Goal: Contribute content: Contribute content

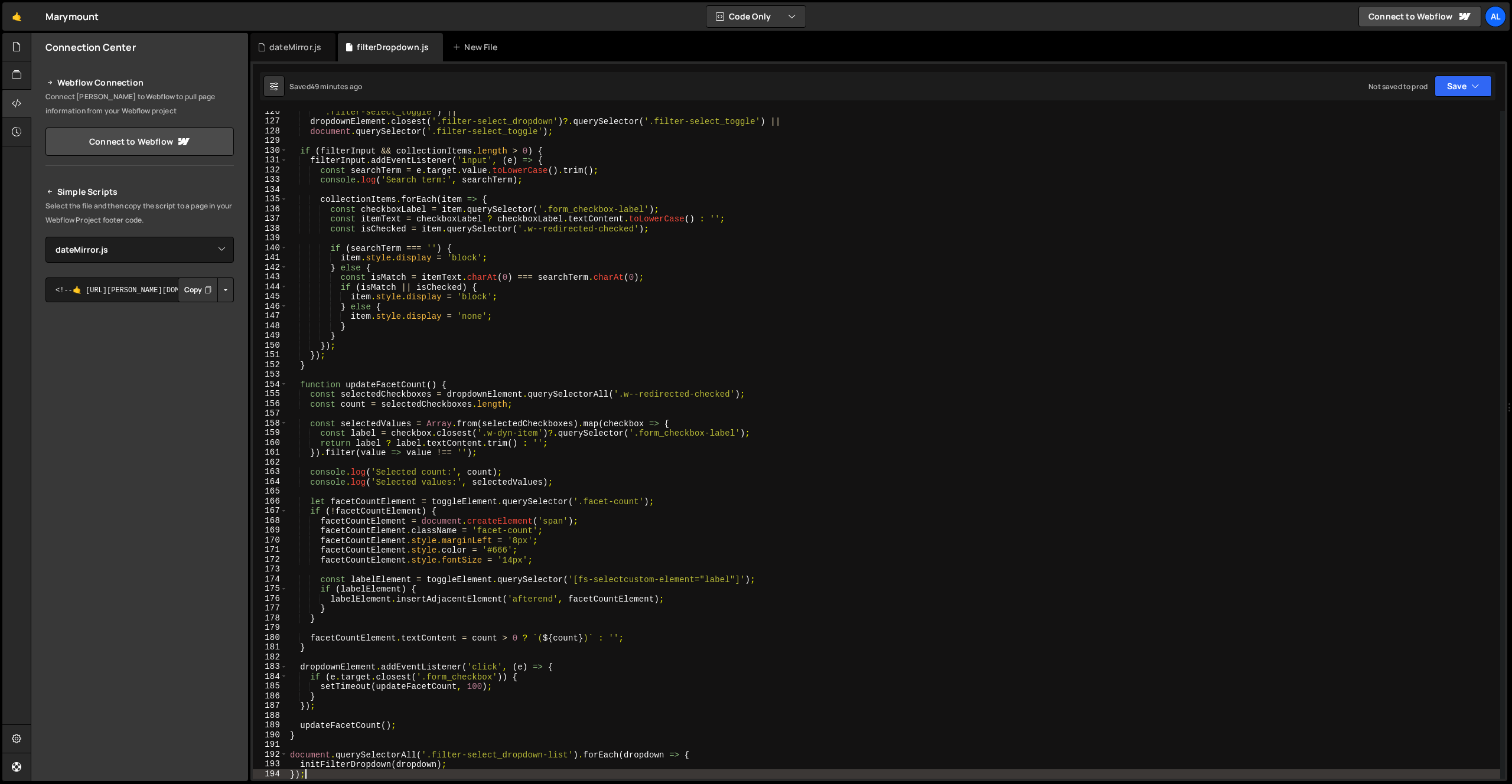
select select "45091"
click at [452, 47] on icon at bounding box center [456, 47] width 8 height 12
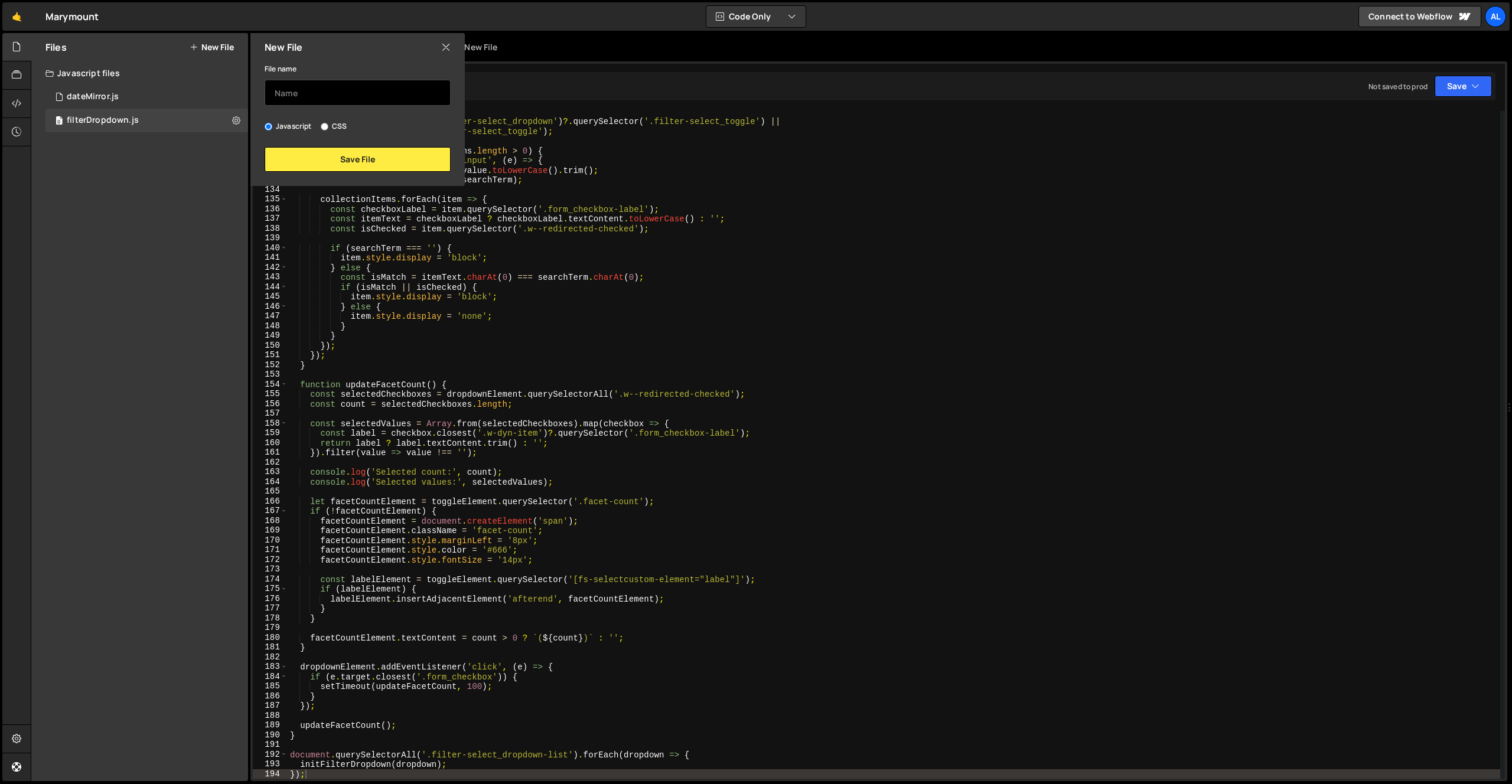
click at [406, 84] on input "text" at bounding box center [358, 92] width 186 height 26
type input "Dropdown"
type input "dropDown"
click at [390, 160] on button "Save File" at bounding box center [358, 160] width 186 height 25
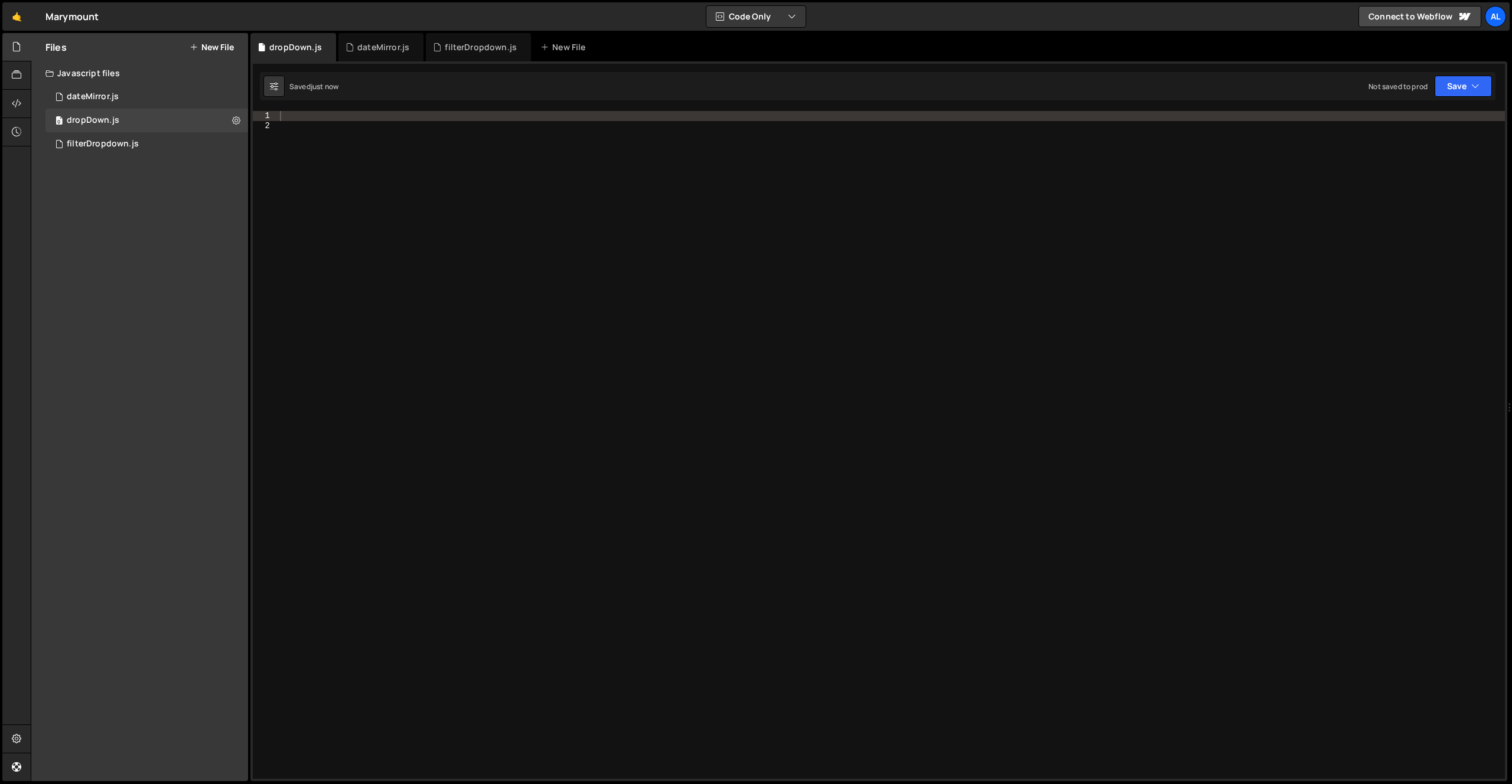
click at [436, 176] on div at bounding box center [891, 455] width 1228 height 688
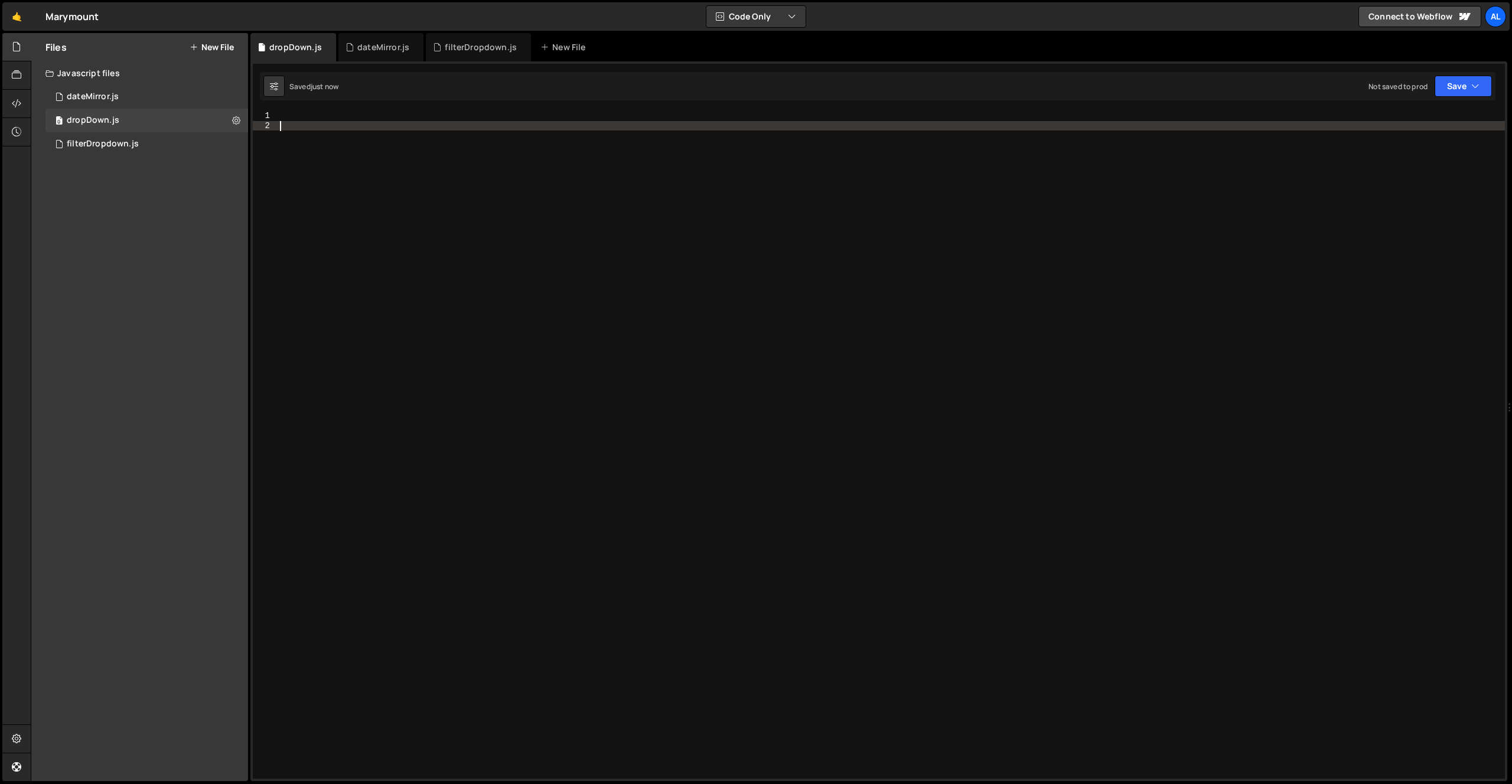
paste textarea "});"
type textarea "});"
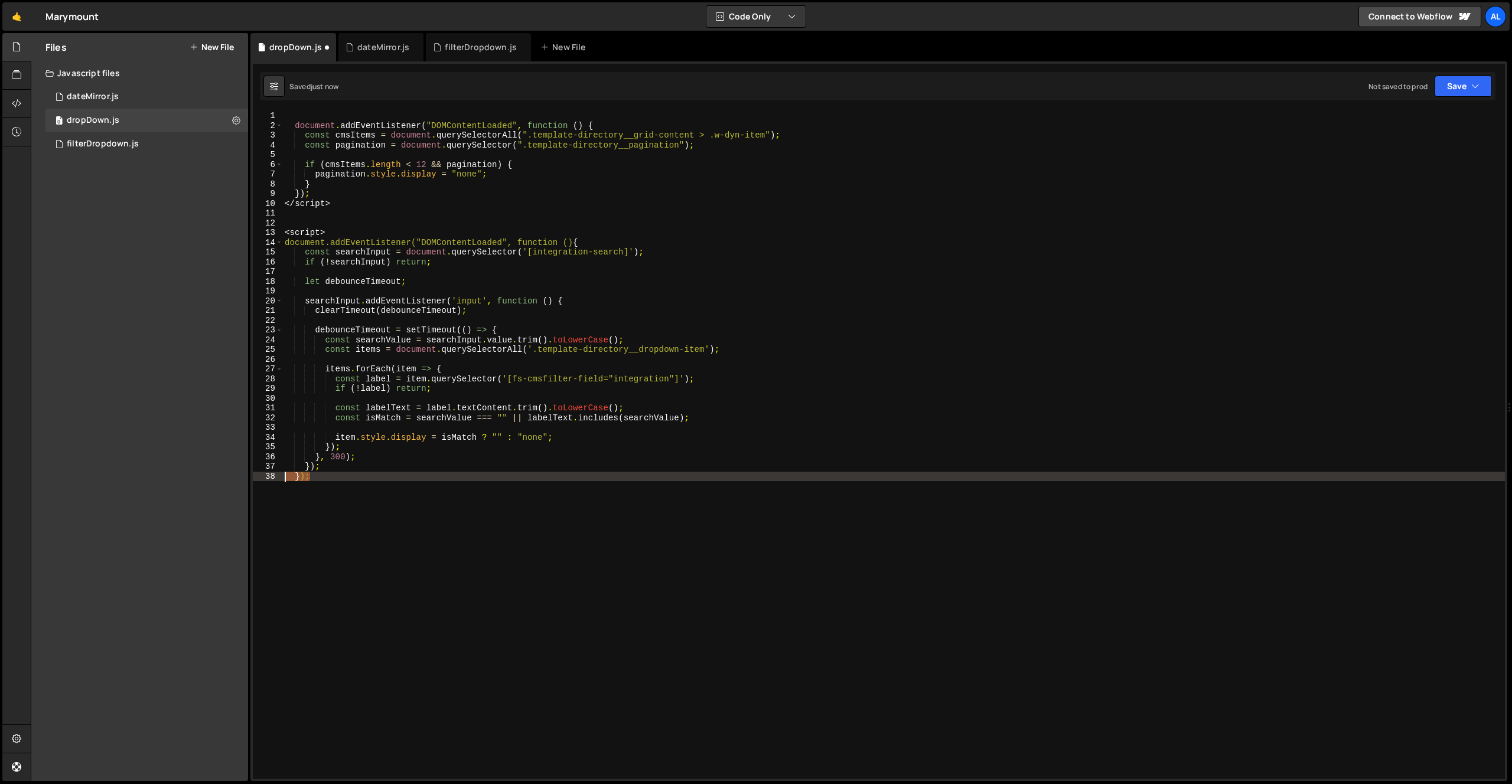
drag, startPoint x: 305, startPoint y: 477, endPoint x: 252, endPoint y: 477, distance: 53.0
click at [252, 477] on div "1 Type cmd + s to save your Javascript file. הההההההההההההההההההההההההההההההההה…" at bounding box center [879, 421] width 1257 height 720
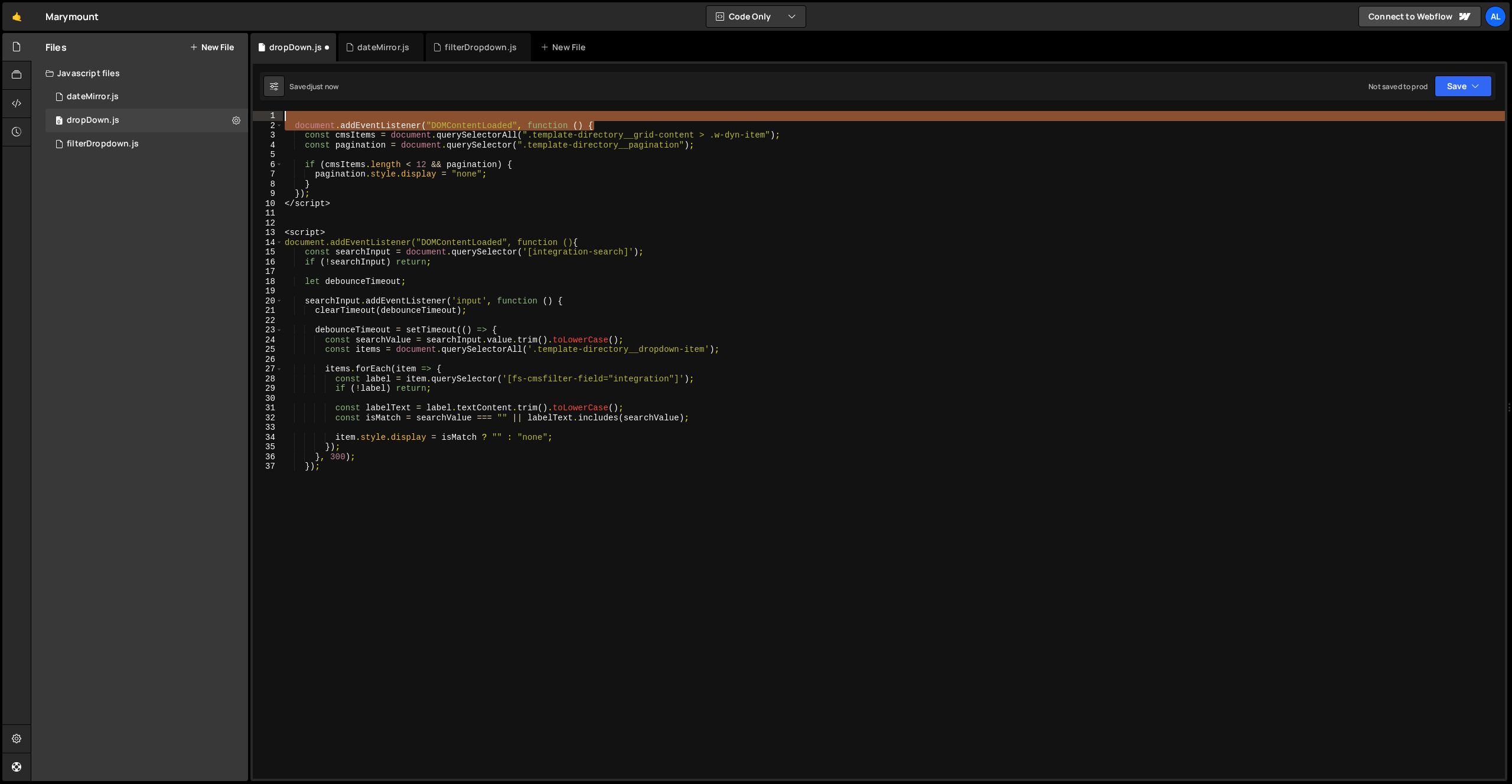
drag, startPoint x: 579, startPoint y: 125, endPoint x: 281, endPoint y: 120, distance: 298.0
click at [281, 120] on div "}); 1 2 3 4 5 6 7 8 9 10 11 12 13 14 15 16 17 18 19 20 21 22 23 24 25 26 27 28 …" at bounding box center [879, 445] width 1252 height 668
type textarea "document.addEventListener("DOMContentLoaded", function () {"
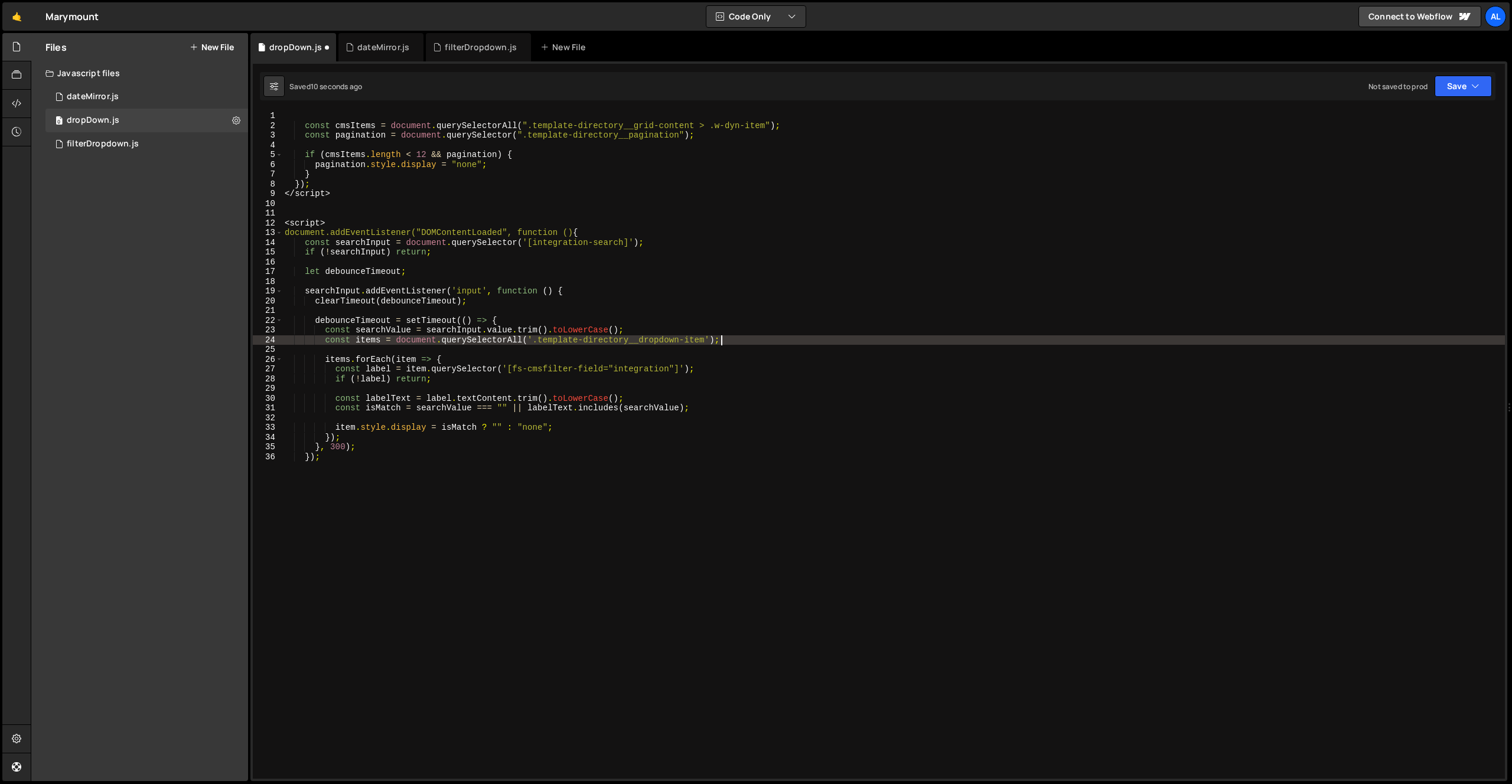
click at [909, 336] on div "const cmsItems = document . querySelectorAll ( ".template-directory__grid-conte…" at bounding box center [894, 455] width 1223 height 688
type textarea "const items = document.querySelectorAll('.template-directory__dropdown-item');"
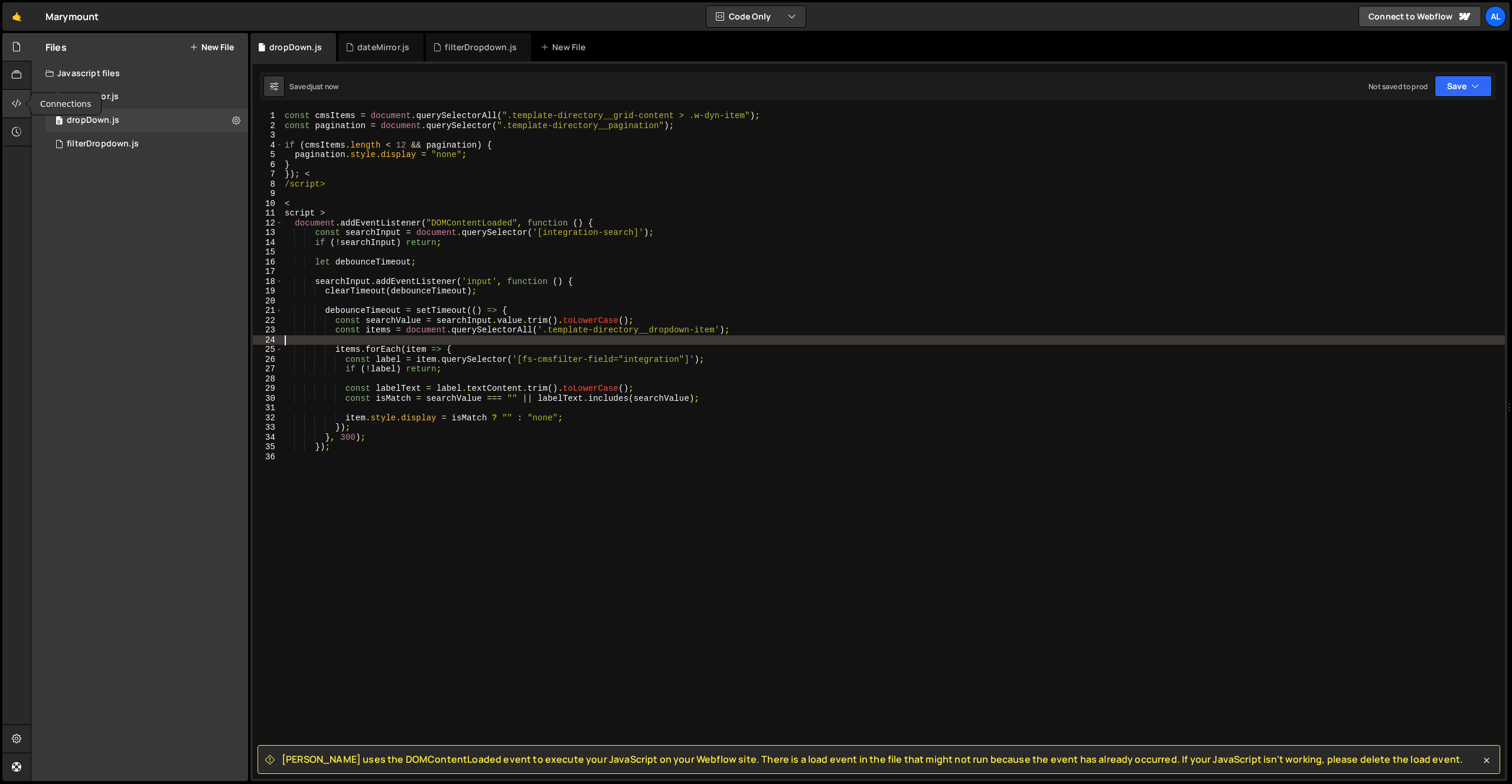
click at [16, 108] on icon at bounding box center [16, 103] width 9 height 13
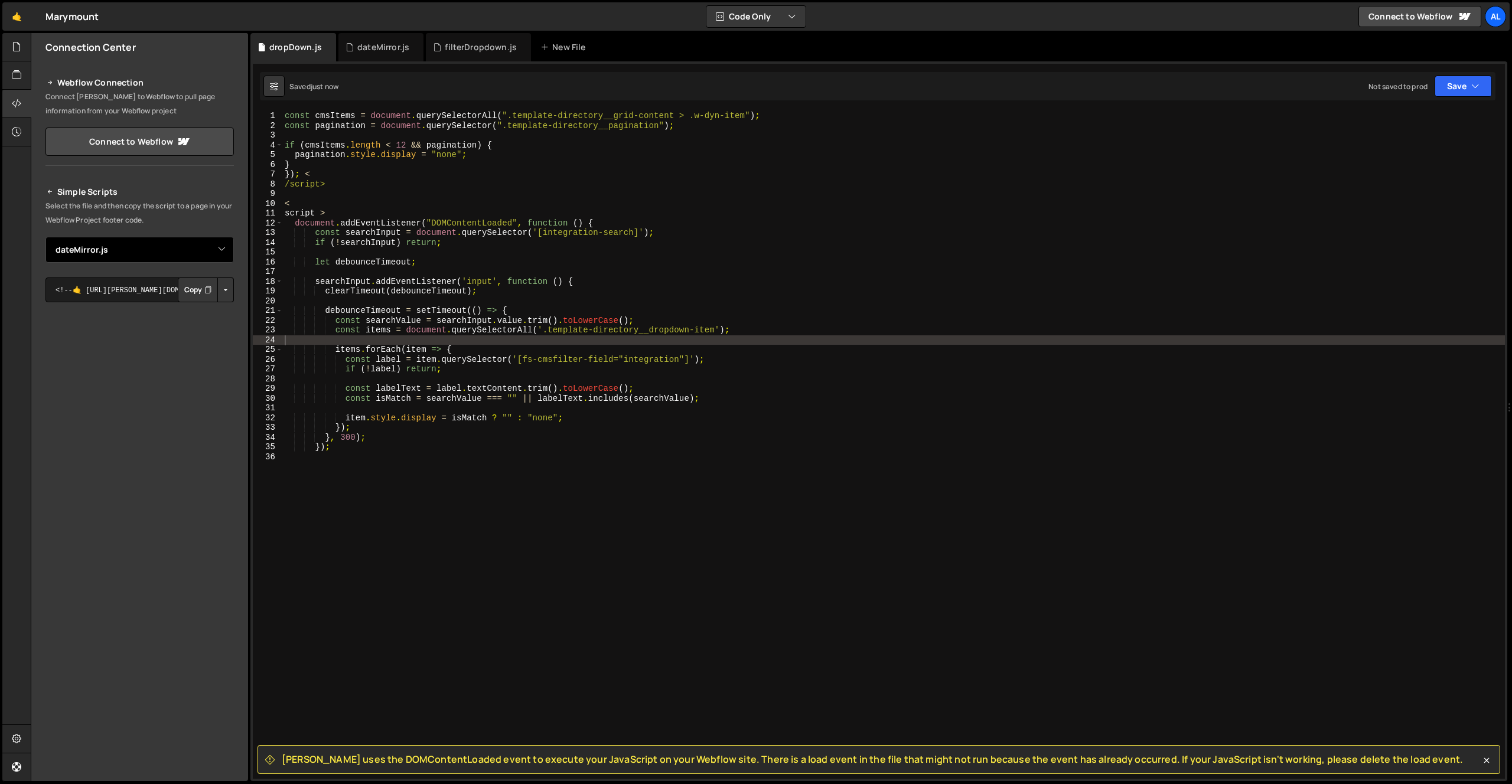
click at [220, 250] on select "Select File filterDropdown.js dateMirror.js dropDown.js" at bounding box center [140, 249] width 189 height 26
select select "45105"
click at [46, 237] on select "Select File filterDropdown.js dateMirror.js dropDown.js" at bounding box center [140, 249] width 189 height 26
click at [225, 292] on button "Button group with nested dropdown" at bounding box center [225, 290] width 16 height 25
click at [209, 315] on link "Copy Staging js" at bounding box center [184, 312] width 98 height 16
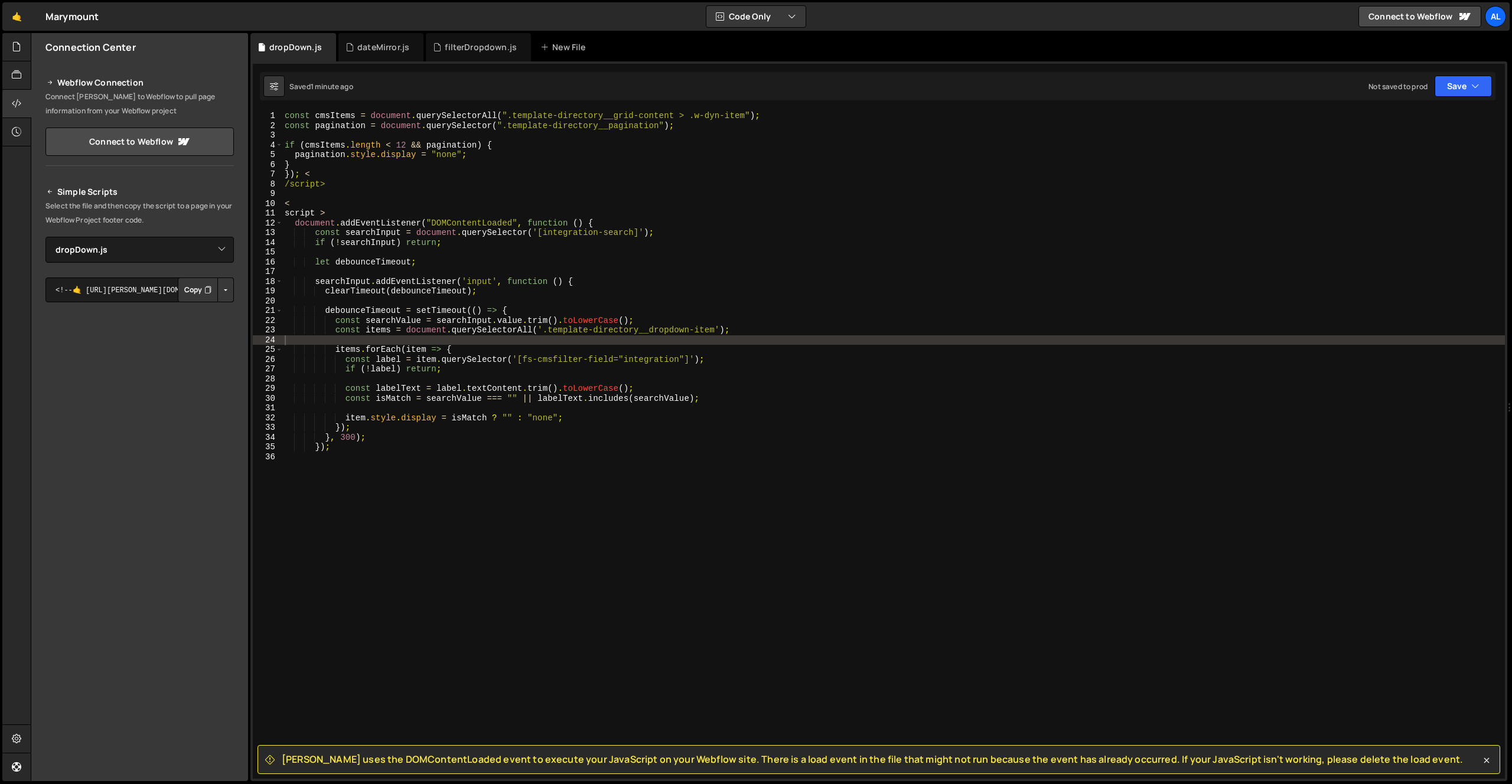
click at [346, 454] on div "const cmsItems = document . querySelectorAll ( ".template-directory__grid-conte…" at bounding box center [894, 455] width 1223 height 688
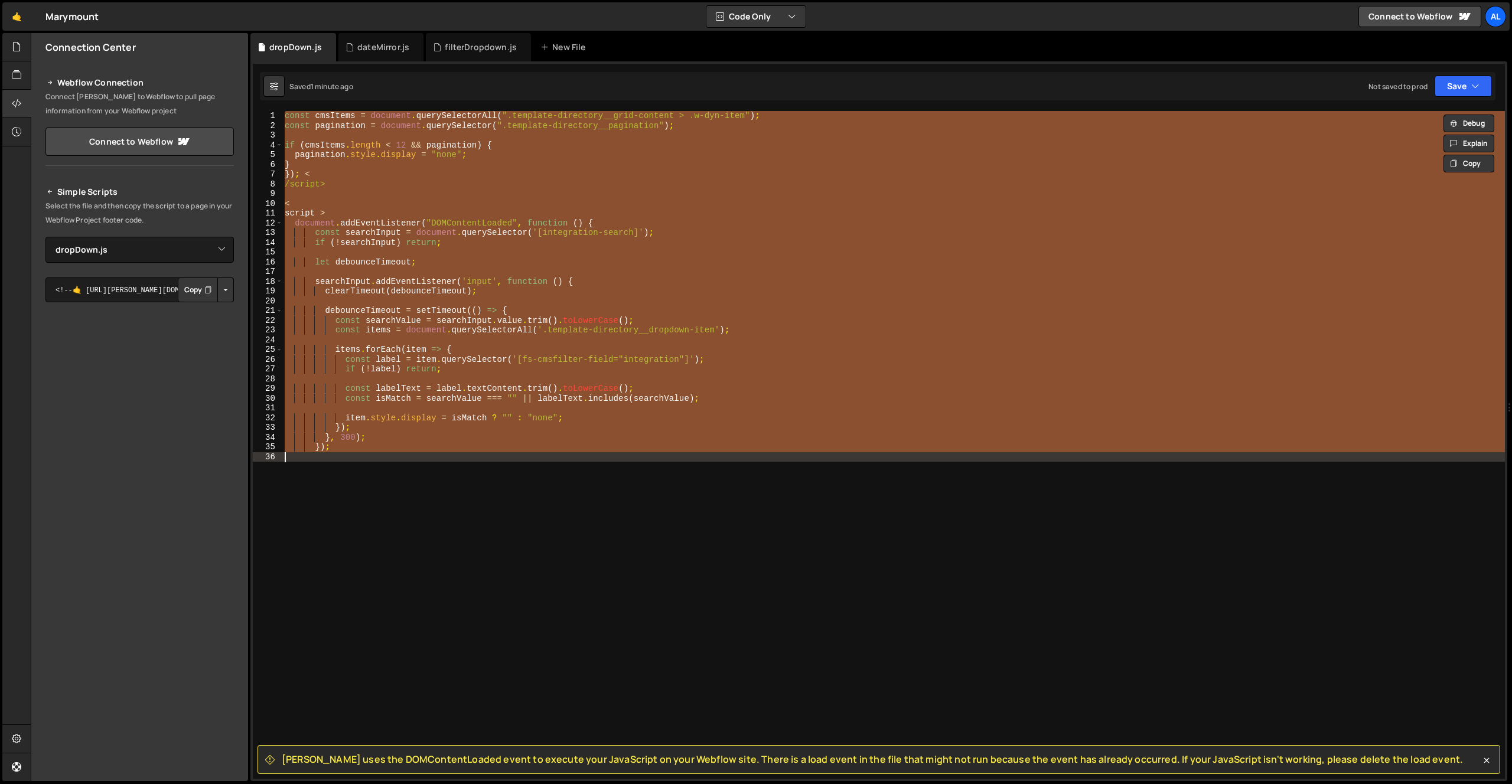
paste textarea "});"
type textarea "});"
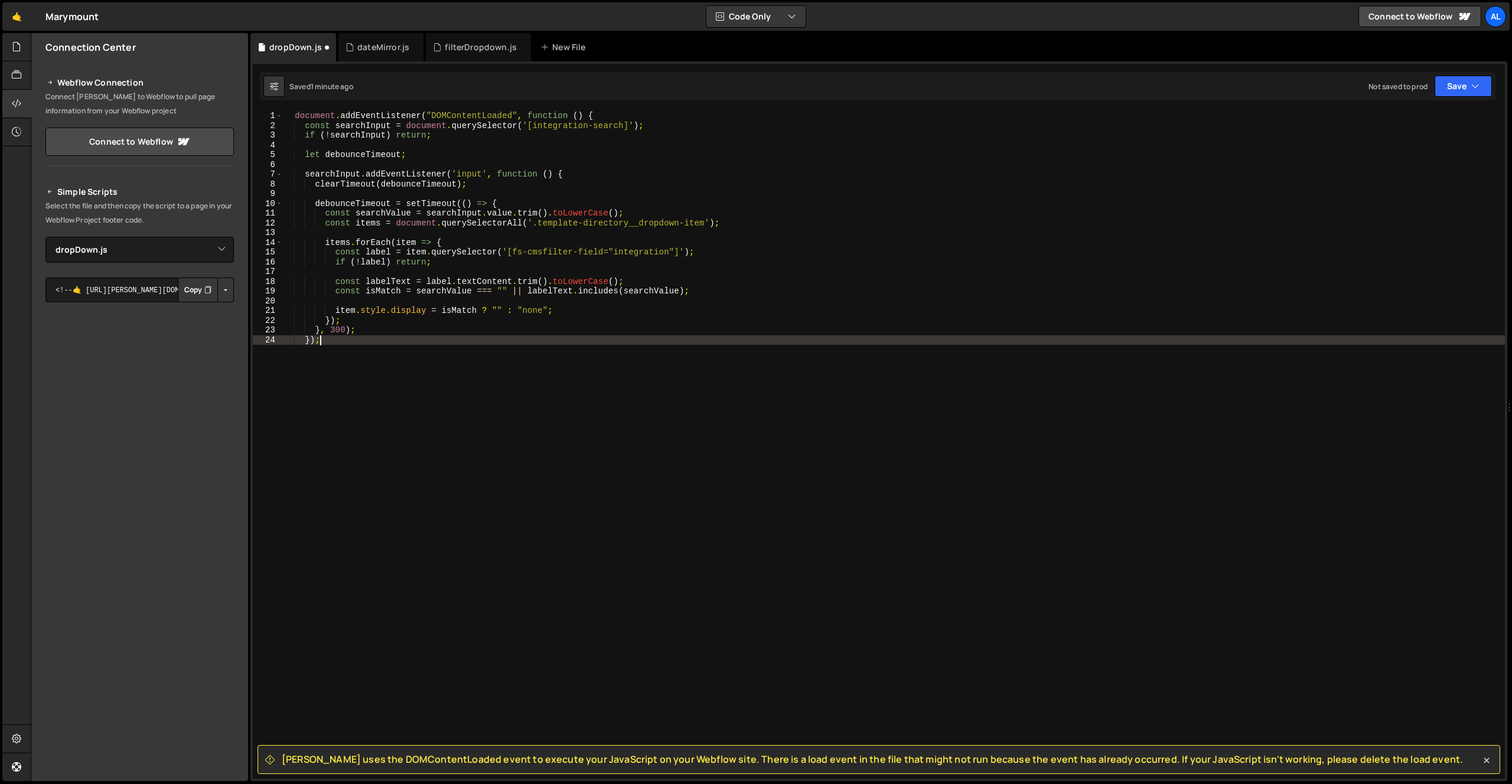
click at [628, 114] on div "document . addEventListener ( "DOMContentLoaded" , function ( ) { const searchI…" at bounding box center [894, 455] width 1223 height 688
type textarea "document.addEventListener("DOMContentLoaded", function () {"
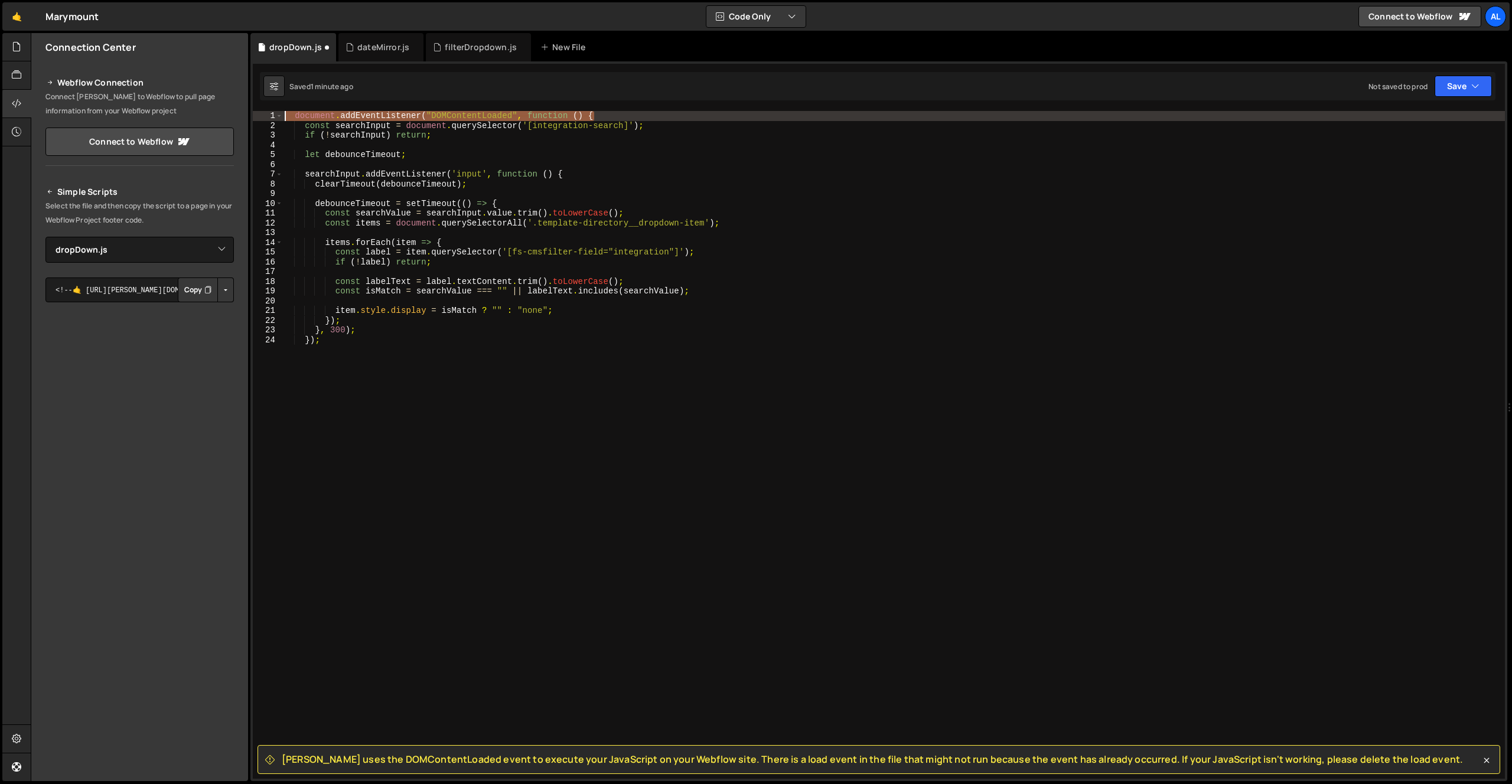
drag, startPoint x: 513, startPoint y: 118, endPoint x: 259, endPoint y: 113, distance: 254.0
click at [259, 113] on div "document.addEventListener("DOMContentLoaded", function () { 1 2 3 4 5 6 7 8 9 1…" at bounding box center [879, 445] width 1252 height 668
type textarea "const searchInput = document.querySelector('[integration-search]');"
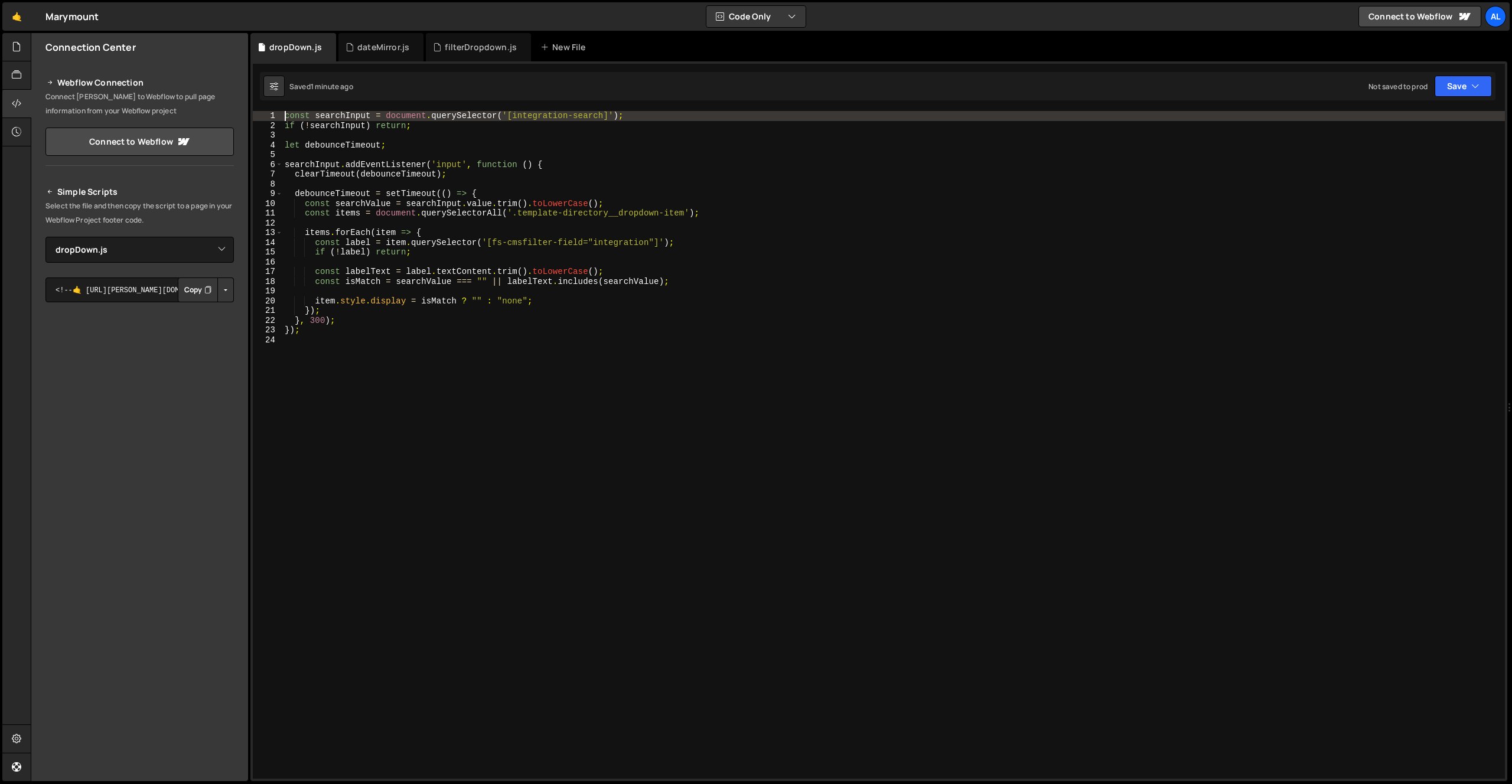
click at [629, 259] on div "const searchInput = document . querySelector ( '[integration-search]' ) ; if ( …" at bounding box center [894, 455] width 1223 height 688
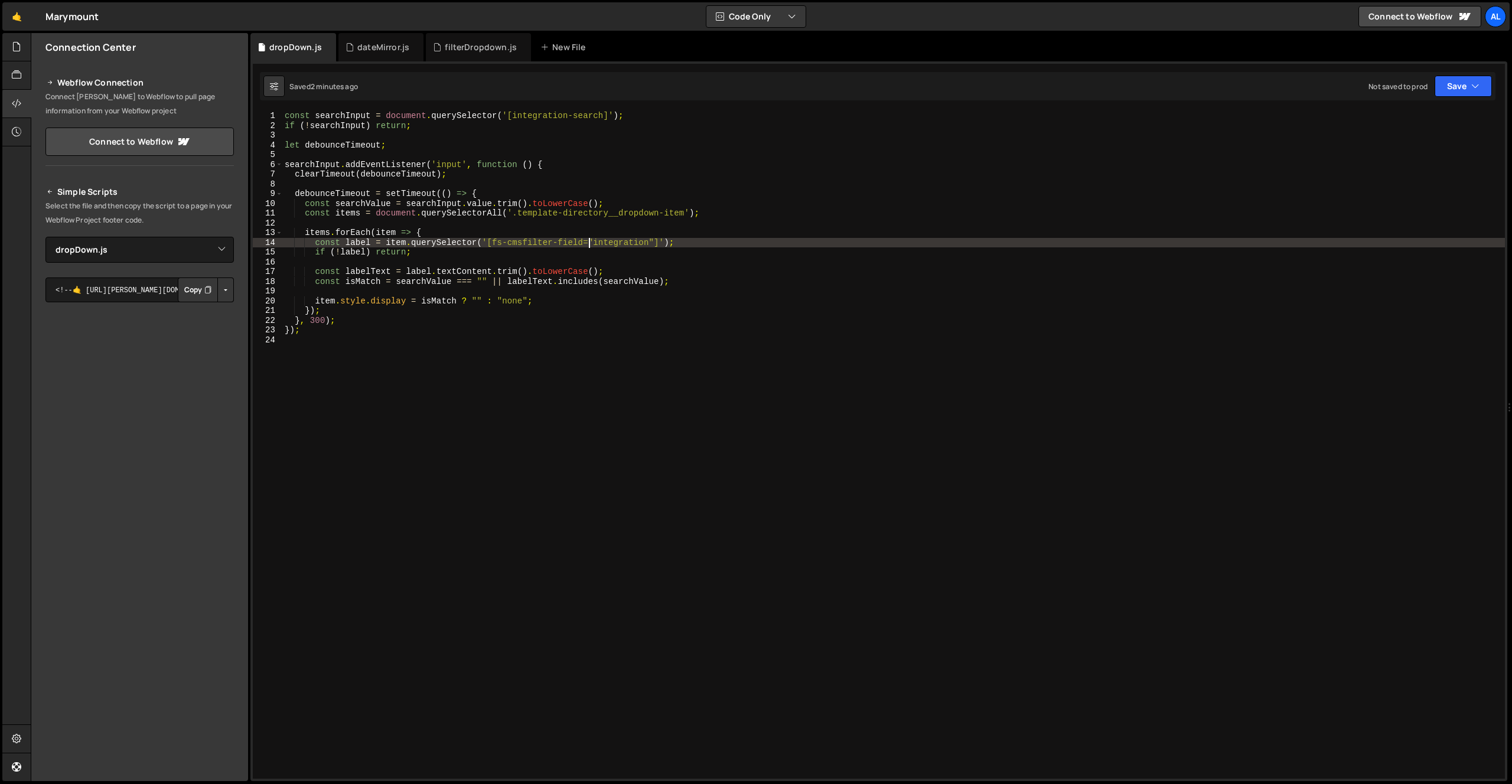
click at [591, 243] on div "const searchInput = document . querySelector ( '[integration-search]' ) ; if ( …" at bounding box center [894, 455] width 1223 height 688
drag, startPoint x: 580, startPoint y: 242, endPoint x: 494, endPoint y: 242, distance: 86.0
click at [494, 242] on div "const searchInput = document . querySelector ( '[integration-search]' ) ; if ( …" at bounding box center [894, 455] width 1223 height 688
paste textarea "list"
drag, startPoint x: 574, startPoint y: 244, endPoint x: 623, endPoint y: 246, distance: 49.0
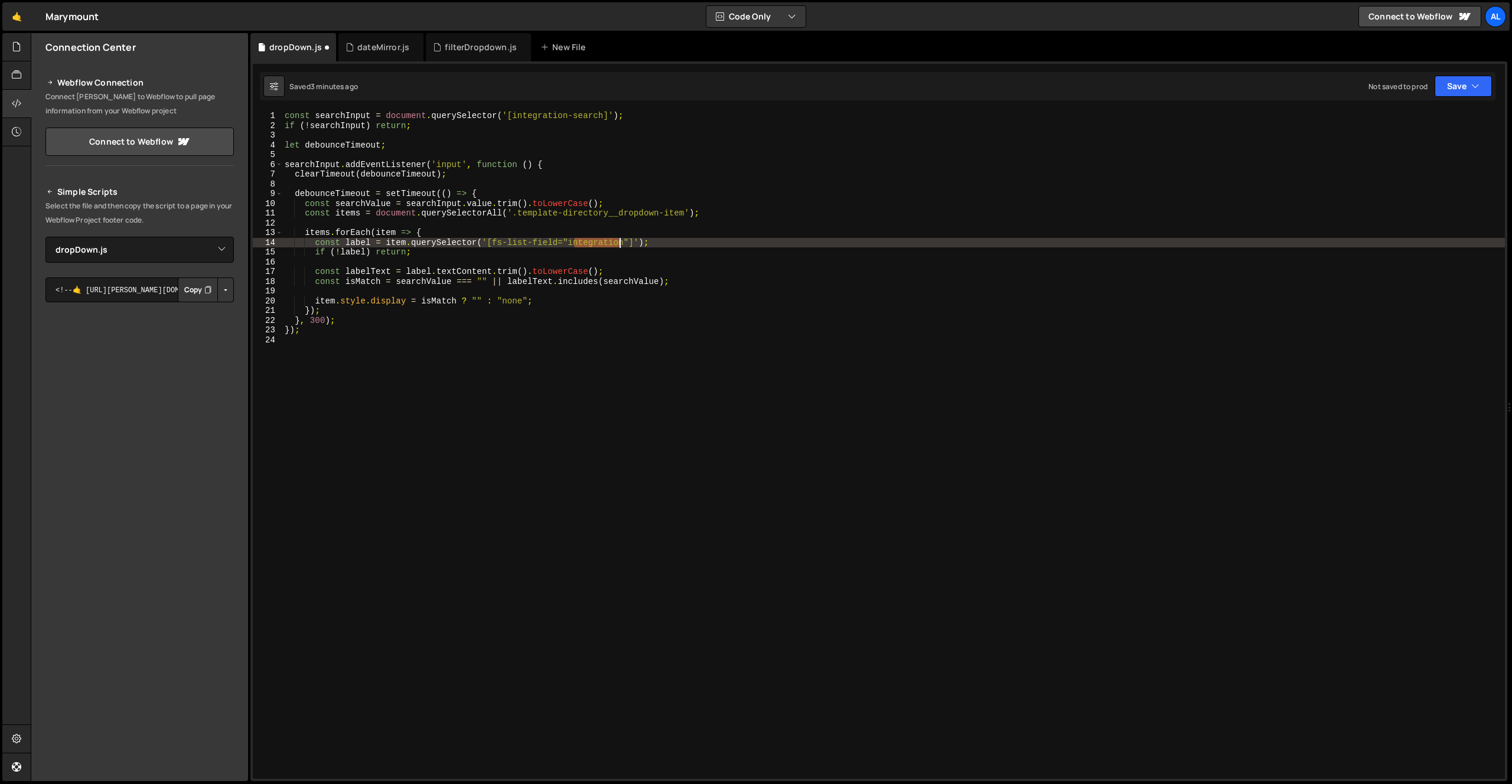
click at [623, 246] on div "const searchInput = document . querySelector ( '[integration-search]' ) ; if ( …" at bounding box center [894, 455] width 1223 height 688
click at [698, 272] on div "const searchInput = document . querySelector ( '[integration-search]' ) ; if ( …" at bounding box center [894, 455] width 1223 height 688
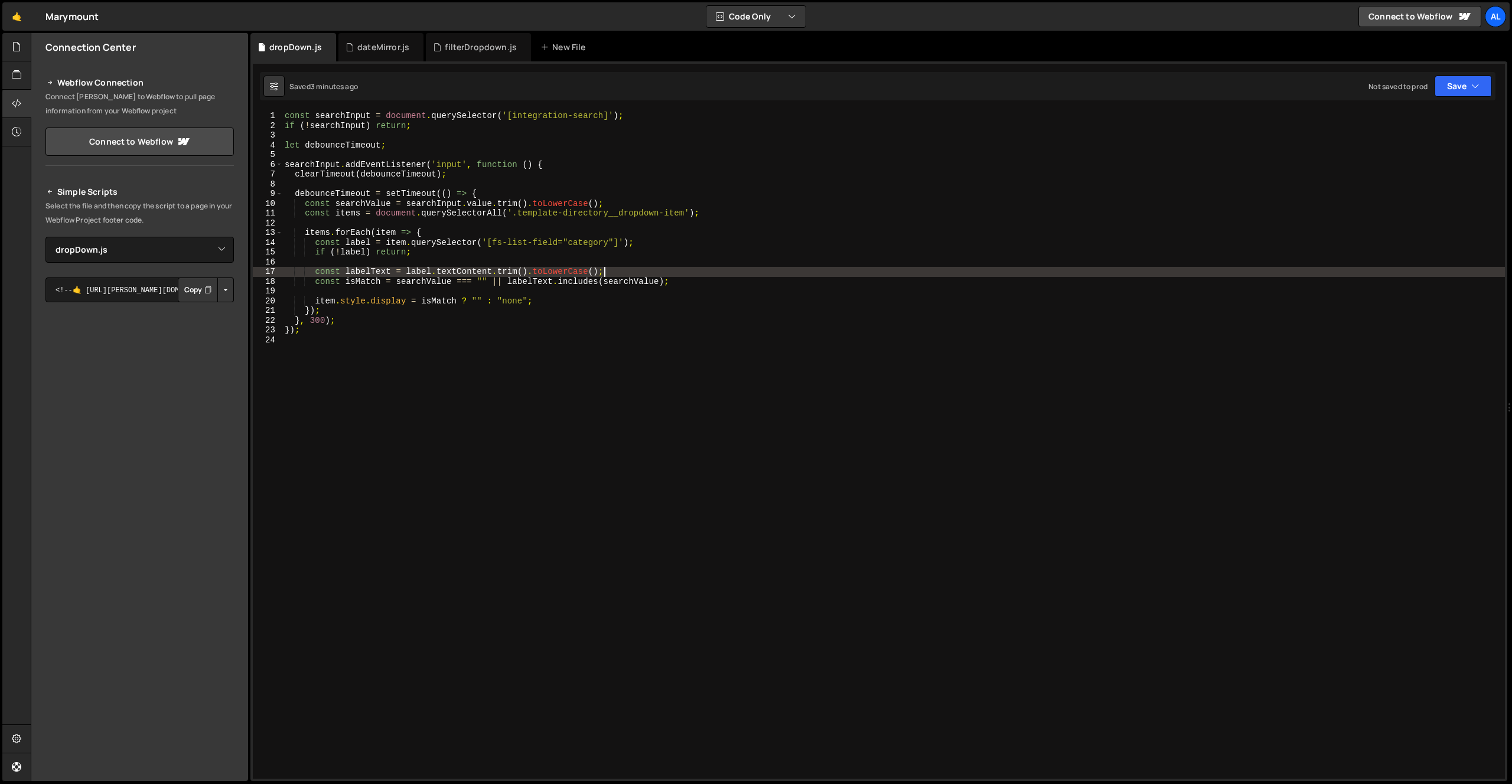
click at [286, 115] on div "const searchInput = document . querySelector ( '[integration-search]' ) ; if ( …" at bounding box center [894, 455] width 1223 height 688
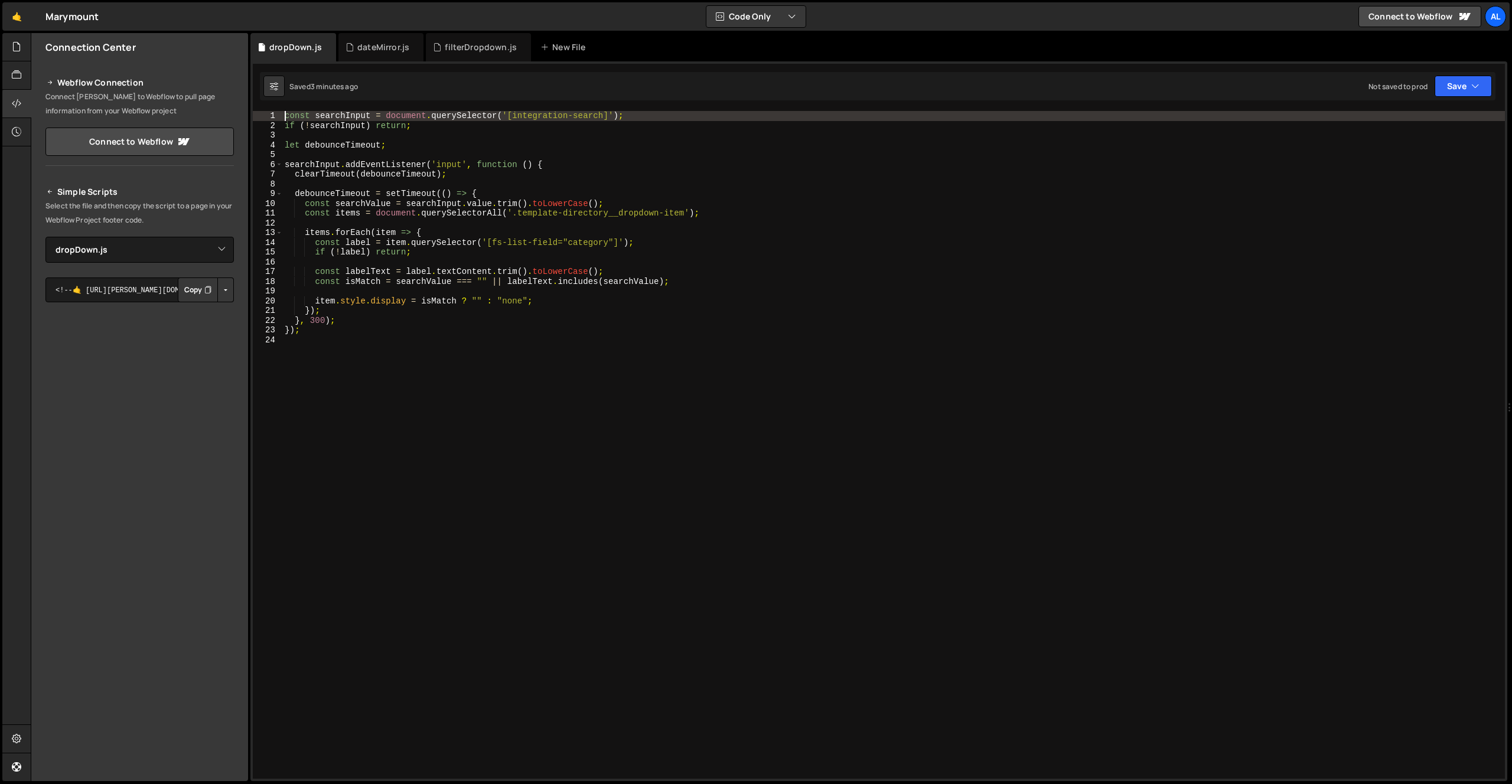
scroll to position [0, 1]
type textarea "const searchInput = document.querySelector('[integration-search]');"
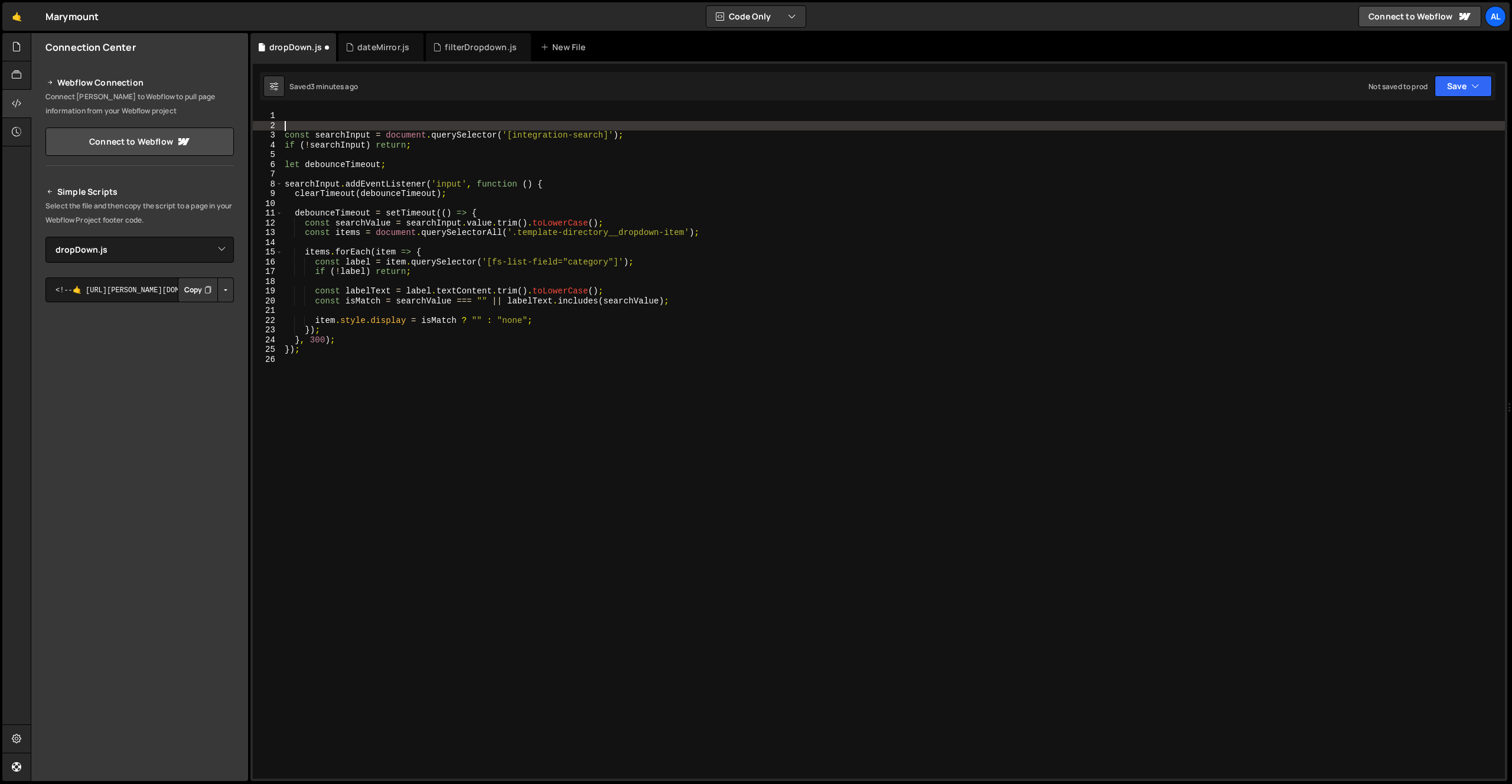
scroll to position [0, 0]
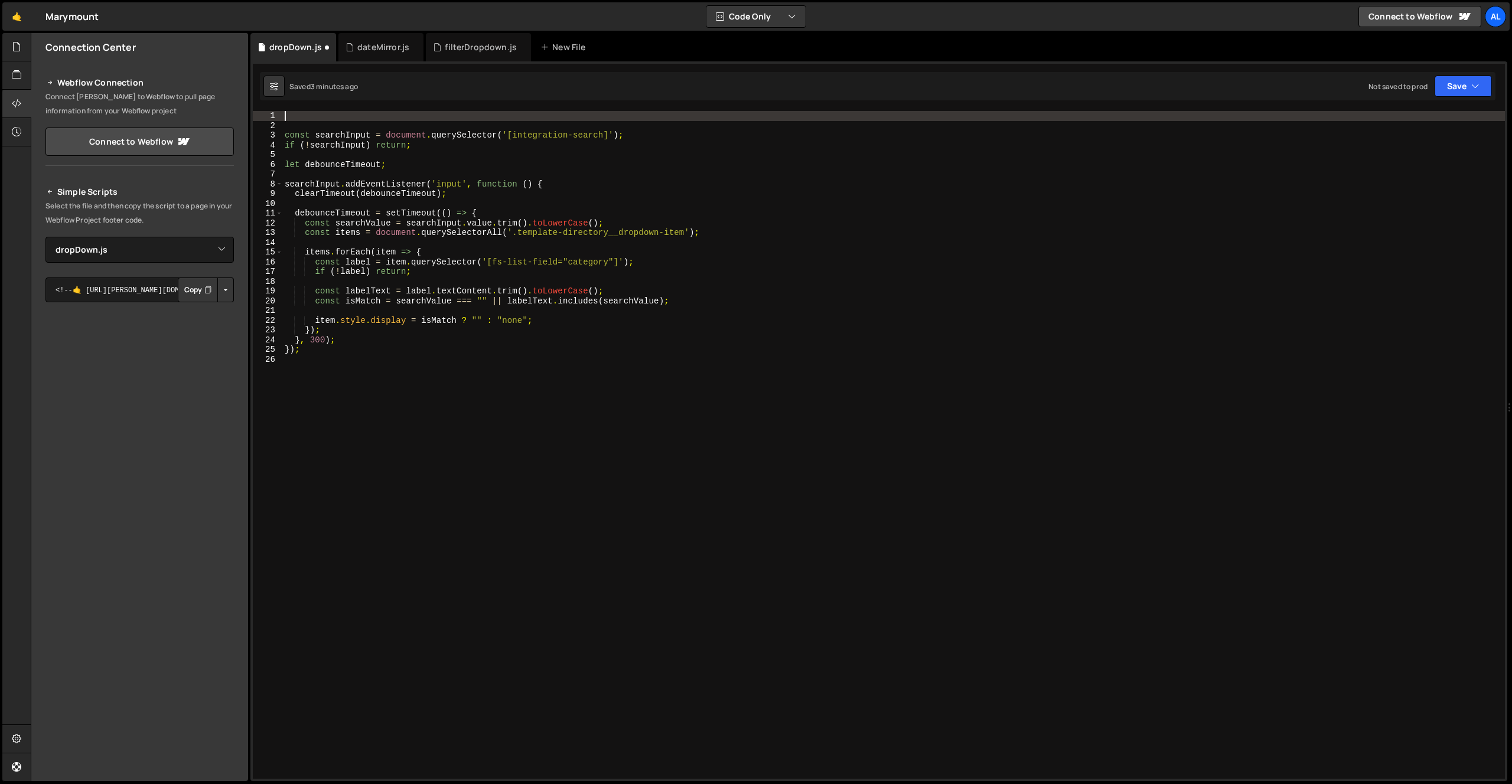
paste textarea "</script>"
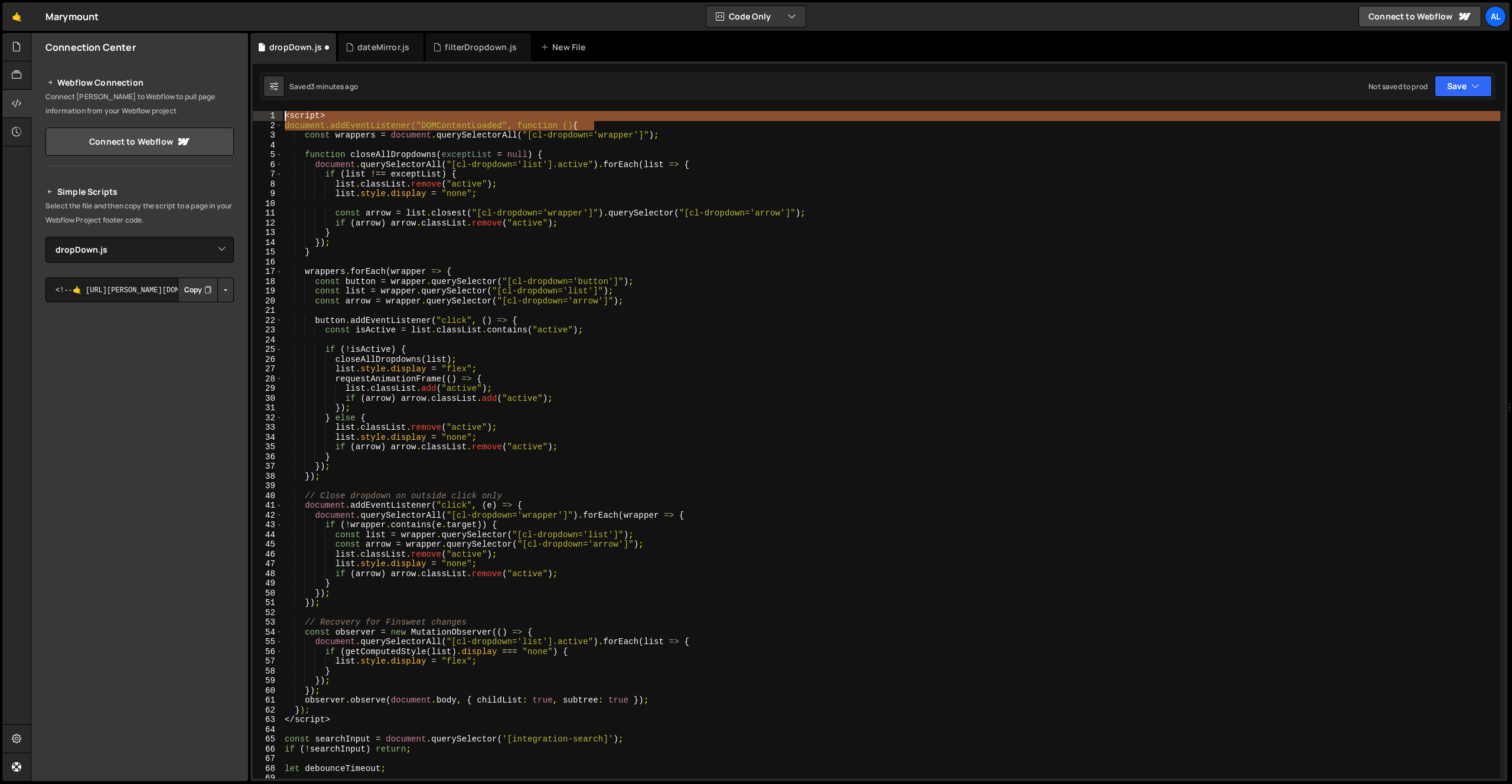
drag, startPoint x: 567, startPoint y: 123, endPoint x: 276, endPoint y: 104, distance: 291.6
click at [276, 104] on div "1 Type cmd + s to save your Javascript file. הההההההההההההההההההההההההההההההההה…" at bounding box center [879, 421] width 1257 height 720
type textarea "<script> document.addEventListener("DOMContentLoaded", function () {"
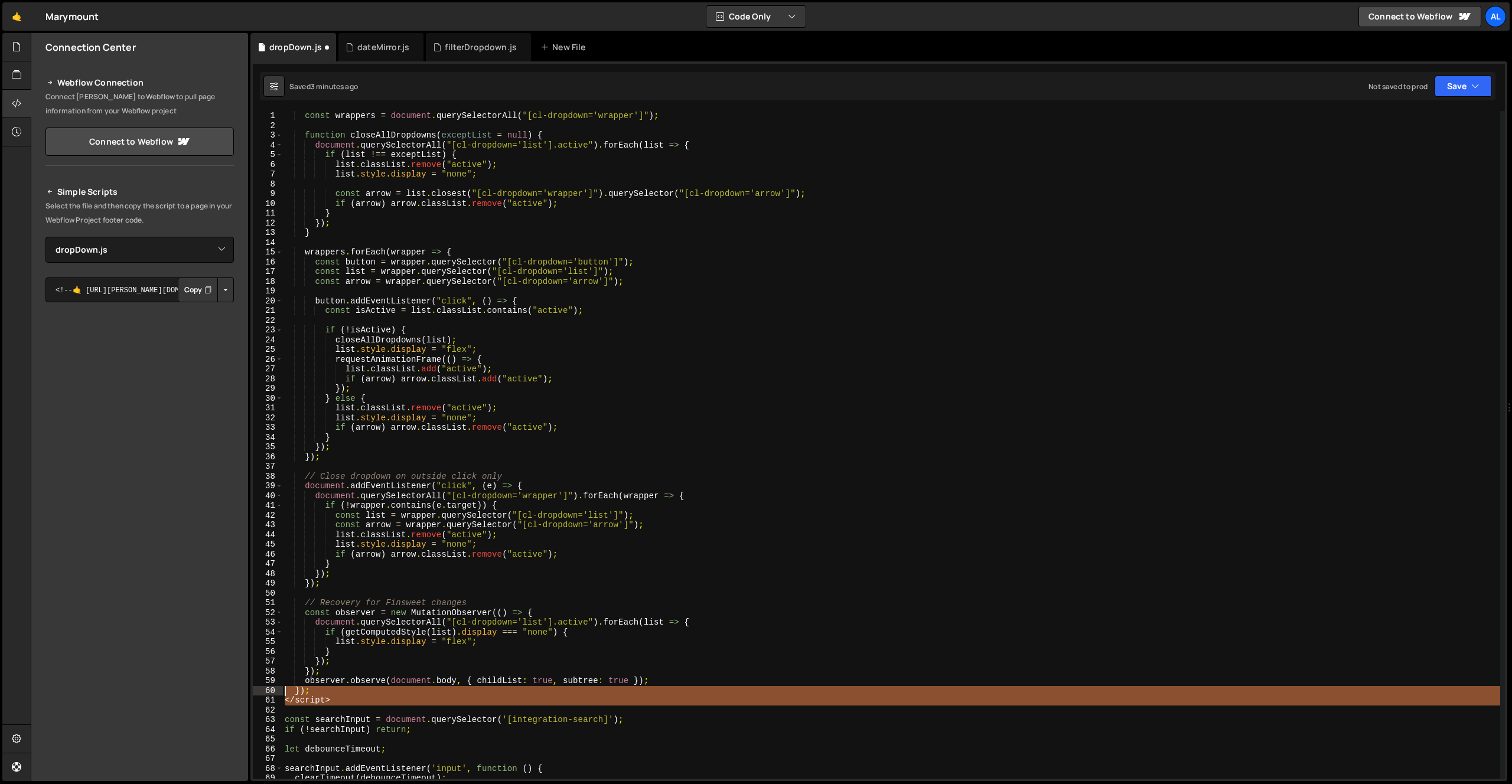
drag, startPoint x: 339, startPoint y: 706, endPoint x: 254, endPoint y: 689, distance: 86.7
click at [254, 689] on div "const wrappers = document.querySelectorAll("[cl-dropdown='wrapper']"); 1 2 3 4 …" at bounding box center [879, 445] width 1252 height 668
type textarea "}); </script>"
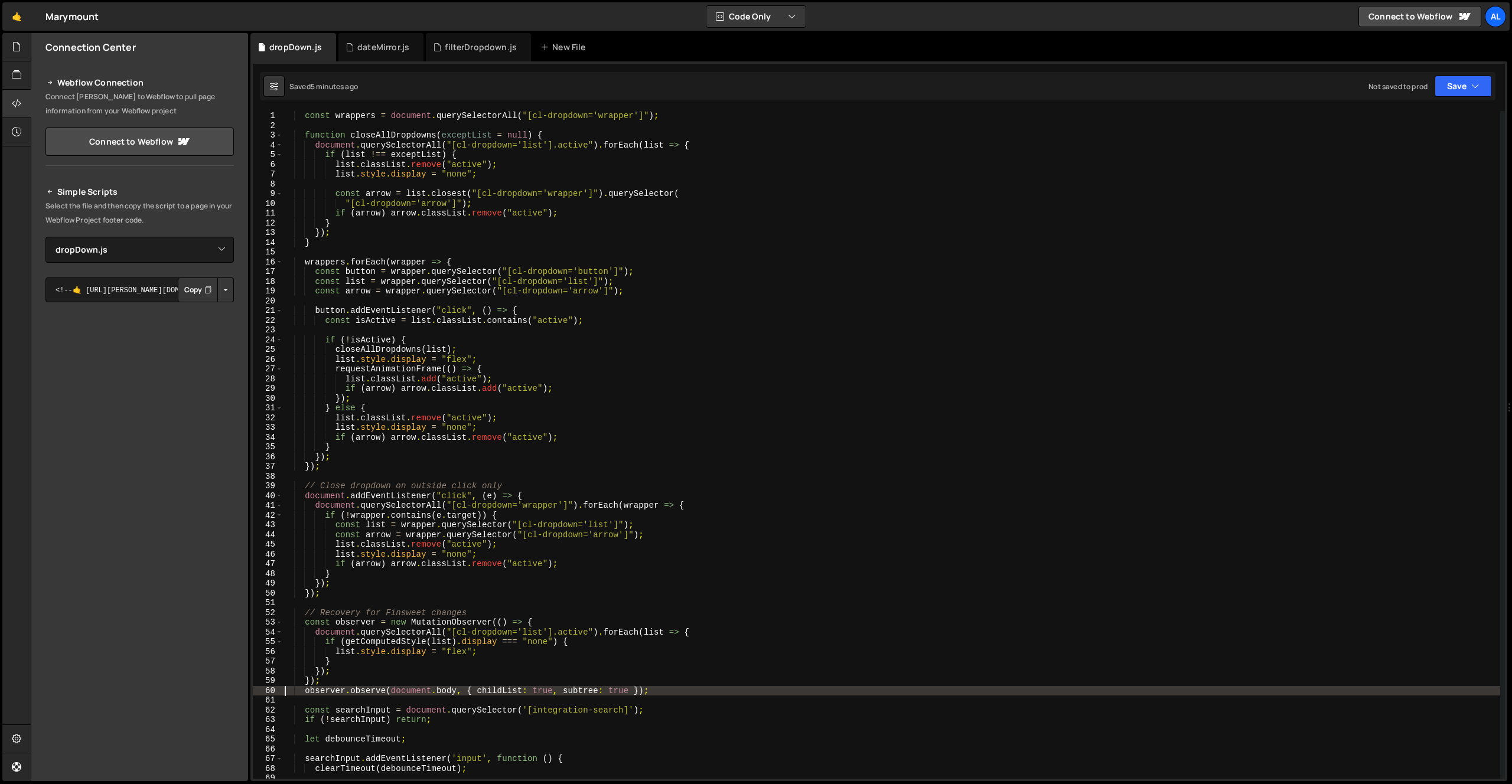
click at [512, 339] on div "const wrappers = document . querySelectorAll ( "[cl-dropdown='wrapper']" ) ; fu…" at bounding box center [891, 455] width 1218 height 688
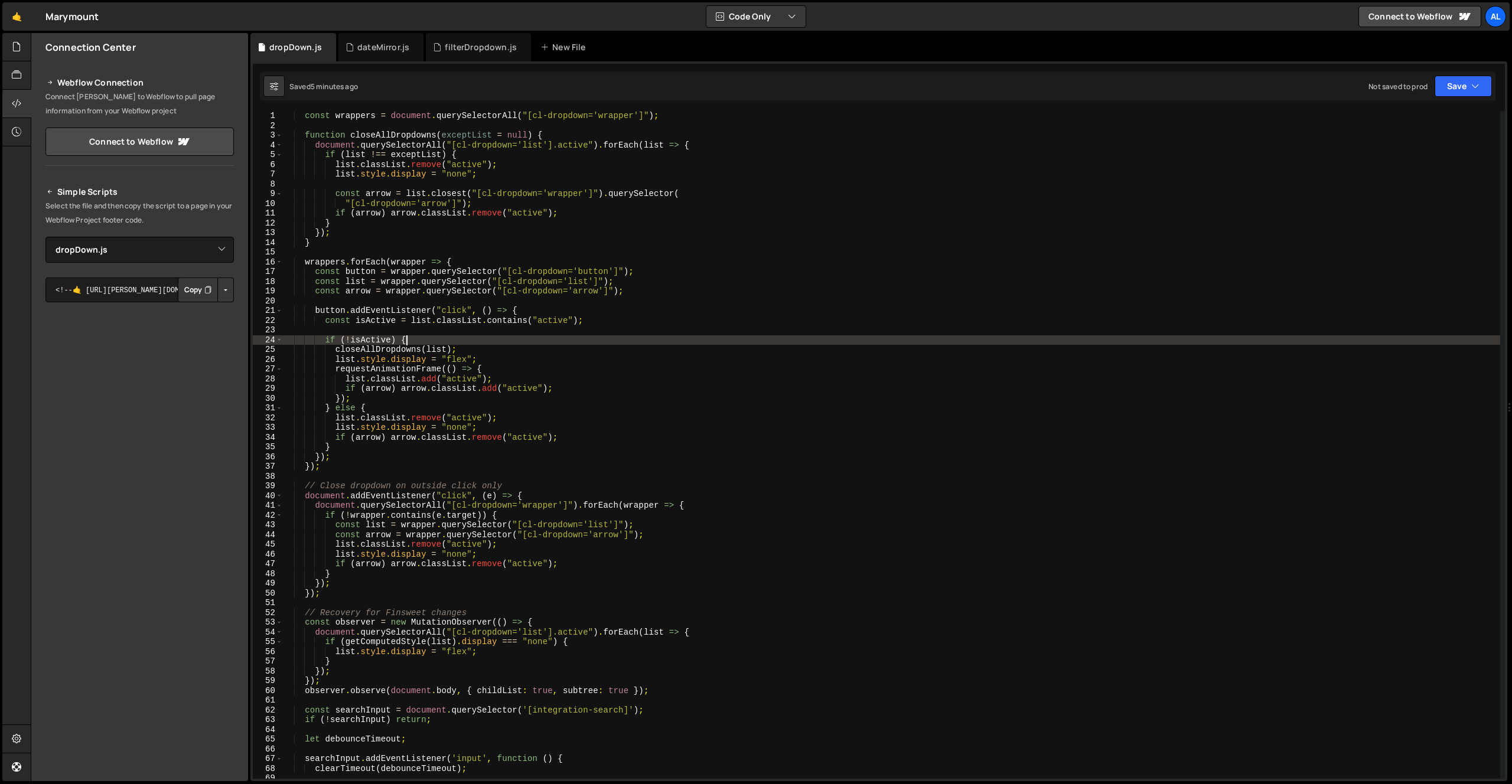
type textarea "});"
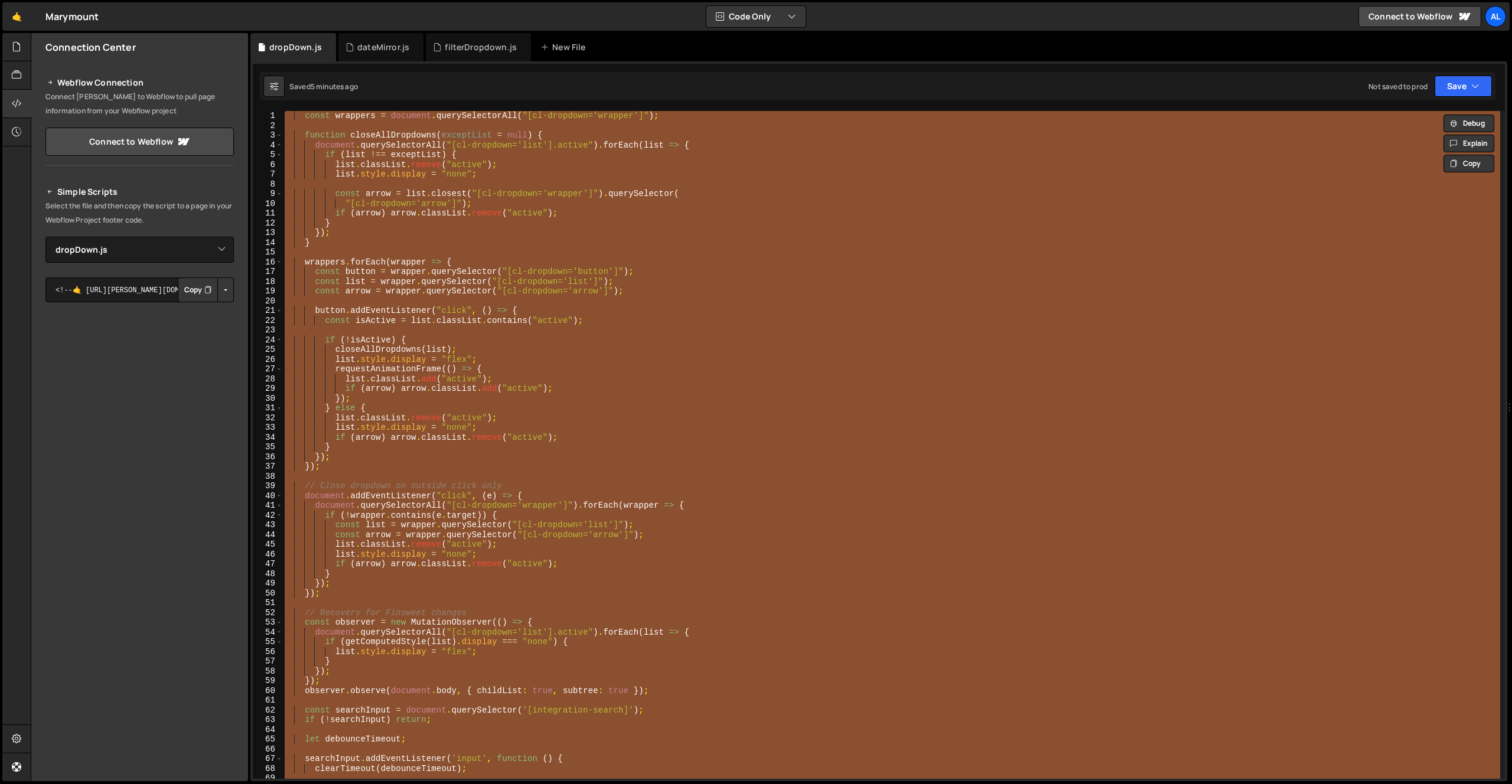
paste textarea
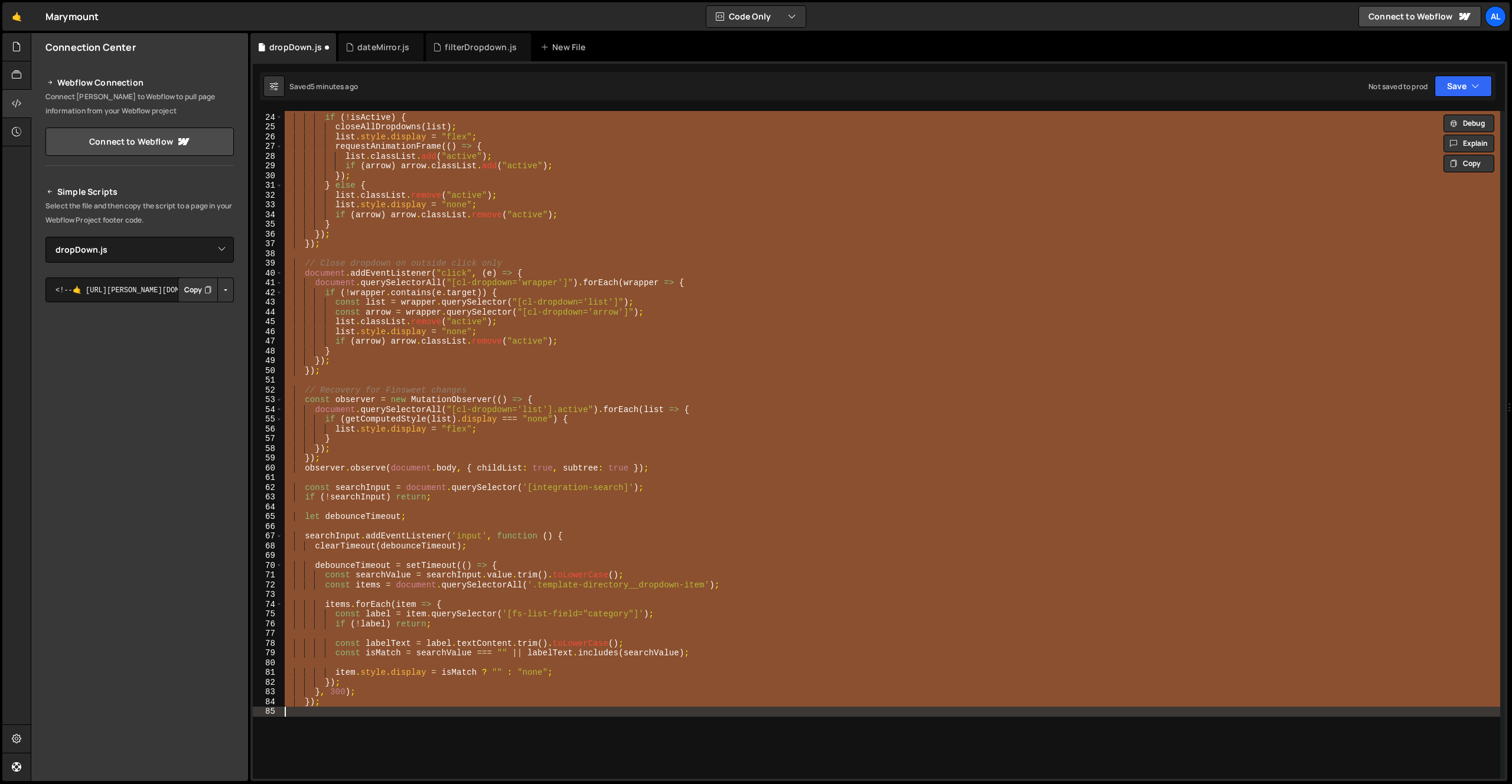
scroll to position [490, 0]
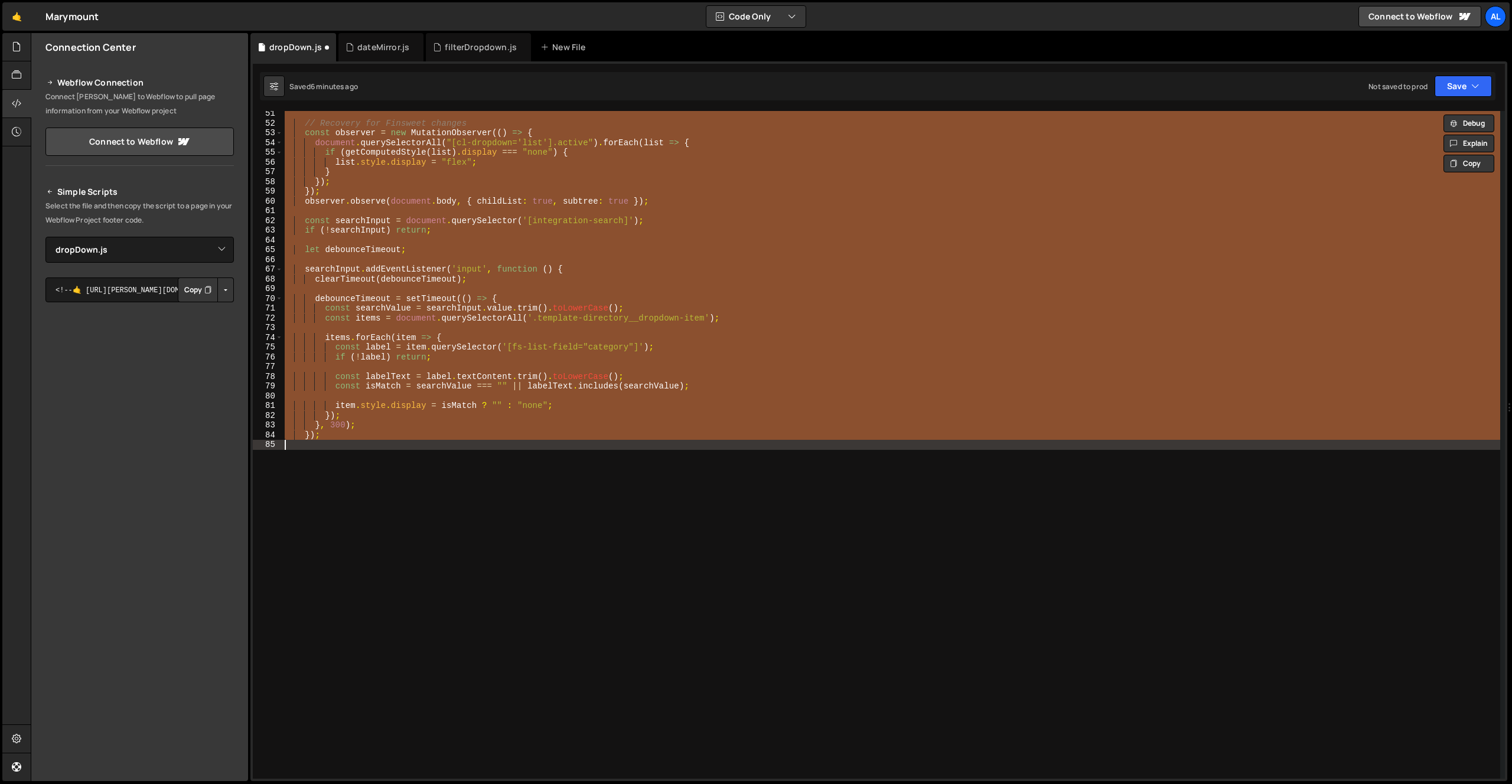
click at [487, 408] on div "// Recovery for Finsweet changes const observer = new MutationObserver (( ) => …" at bounding box center [891, 445] width 1218 height 668
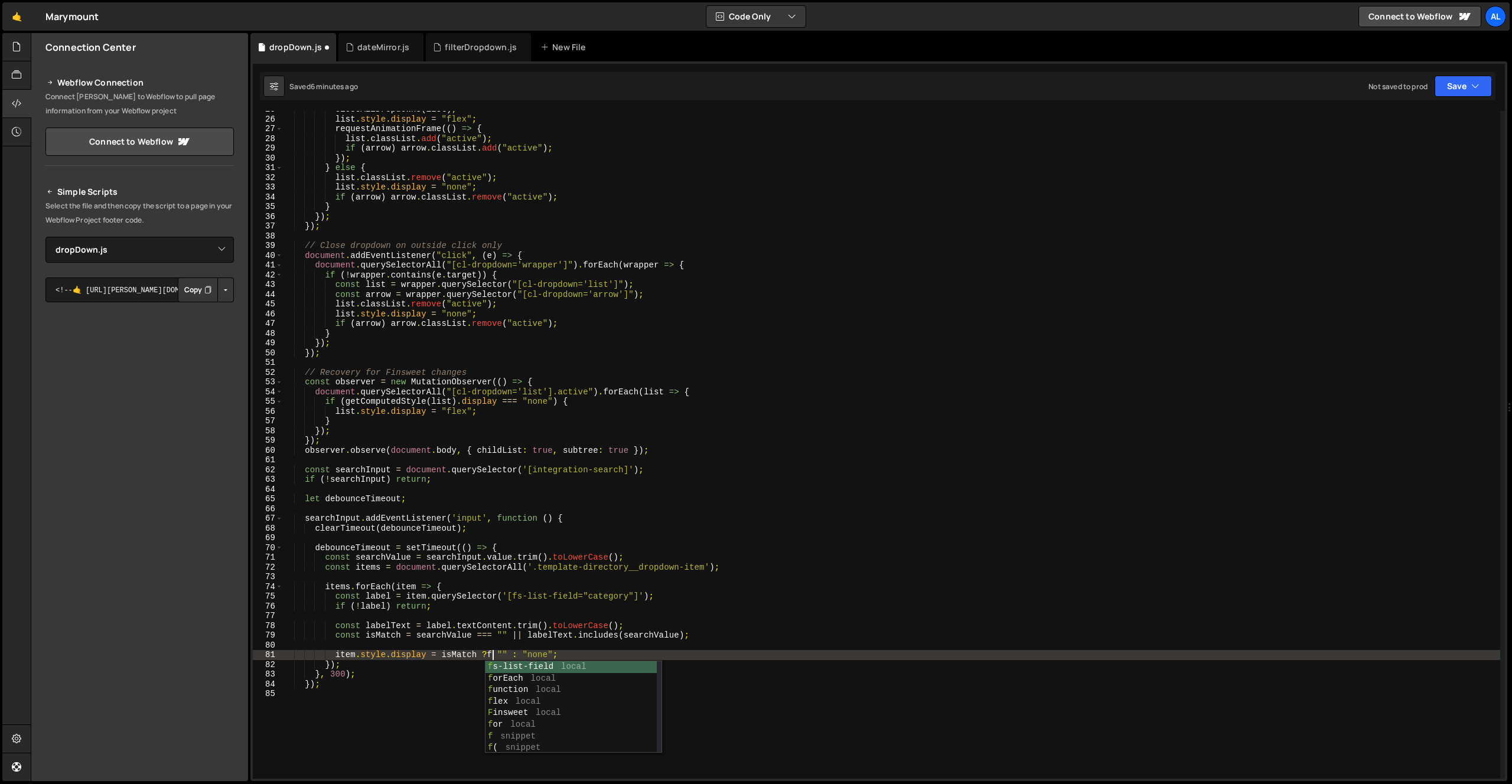
scroll to position [0, 15]
type textarea "item.style.display = isMatch ?fs "" : "none";"
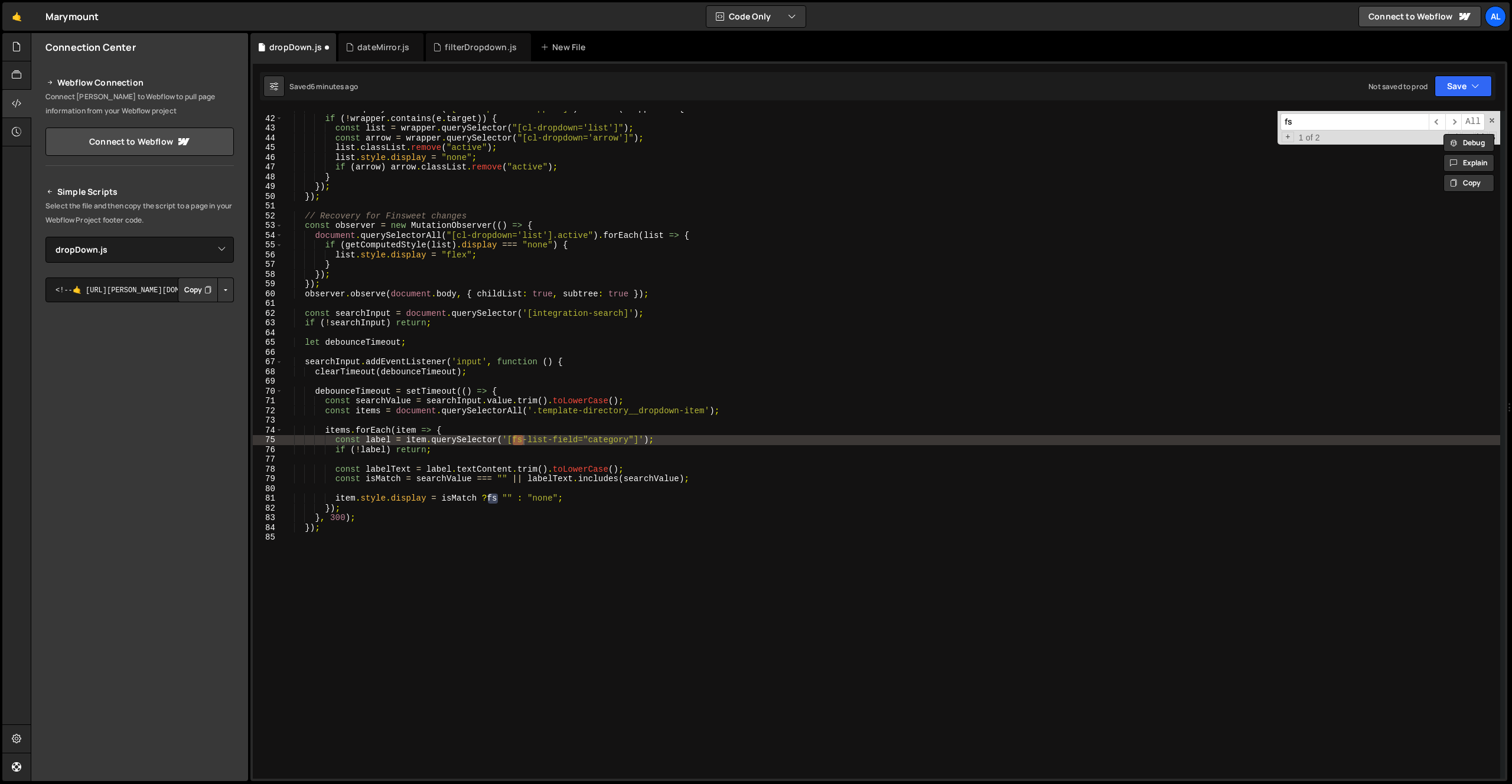
scroll to position [397, 0]
type input "fs"
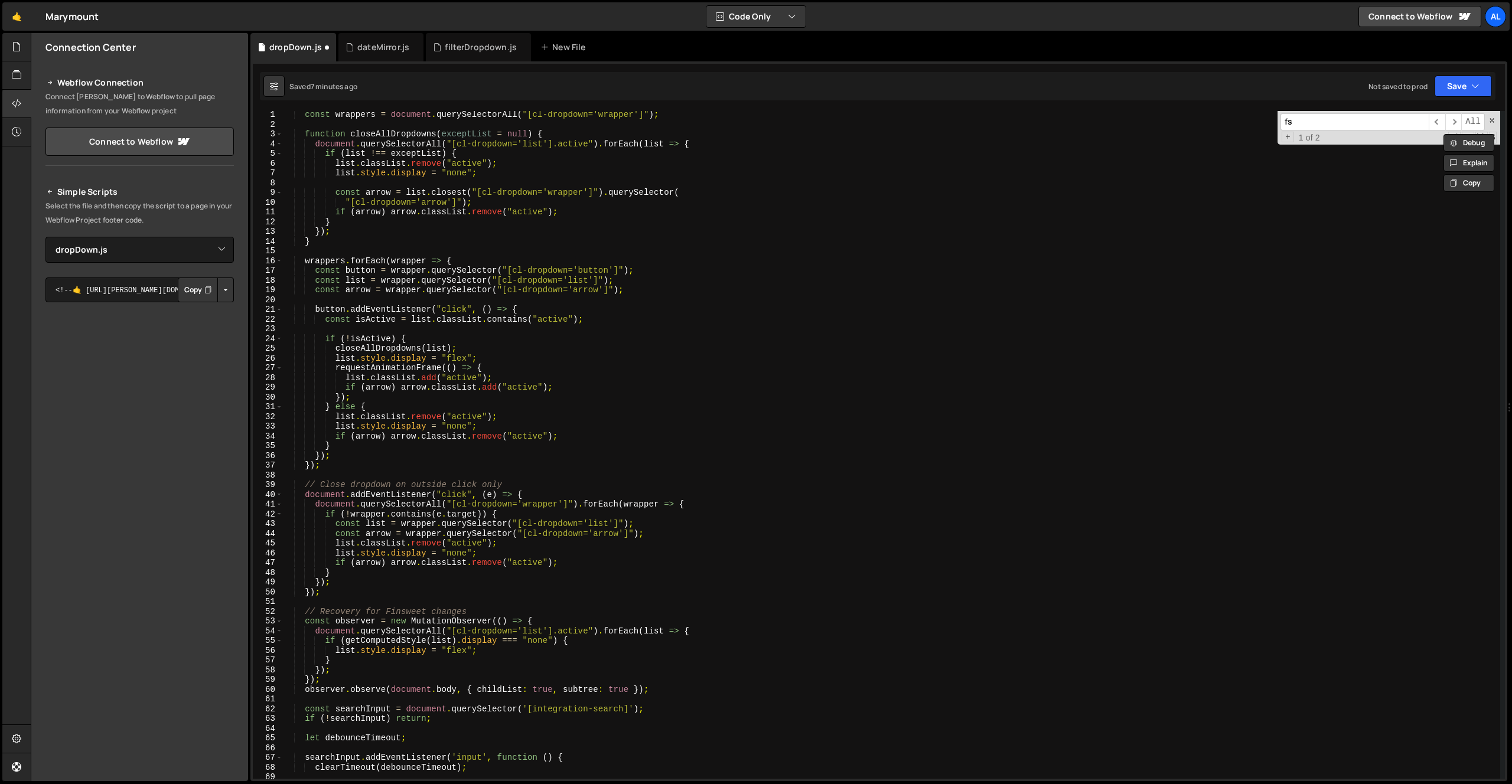
scroll to position [32, 0]
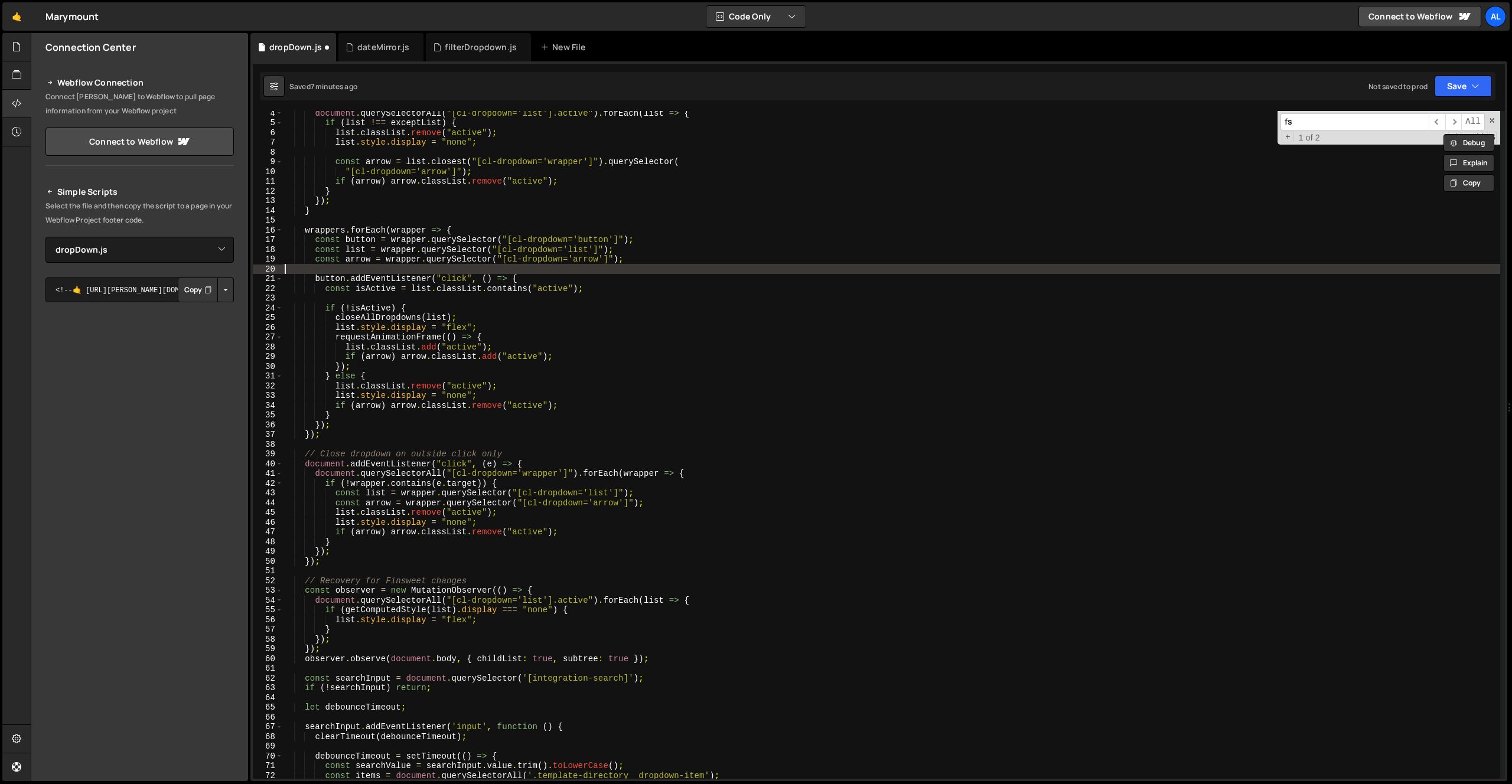
click at [729, 272] on div "document . querySelectorAll ( "[cl-dropdown='list'].active" ) . forEach ( list …" at bounding box center [891, 452] width 1218 height 688
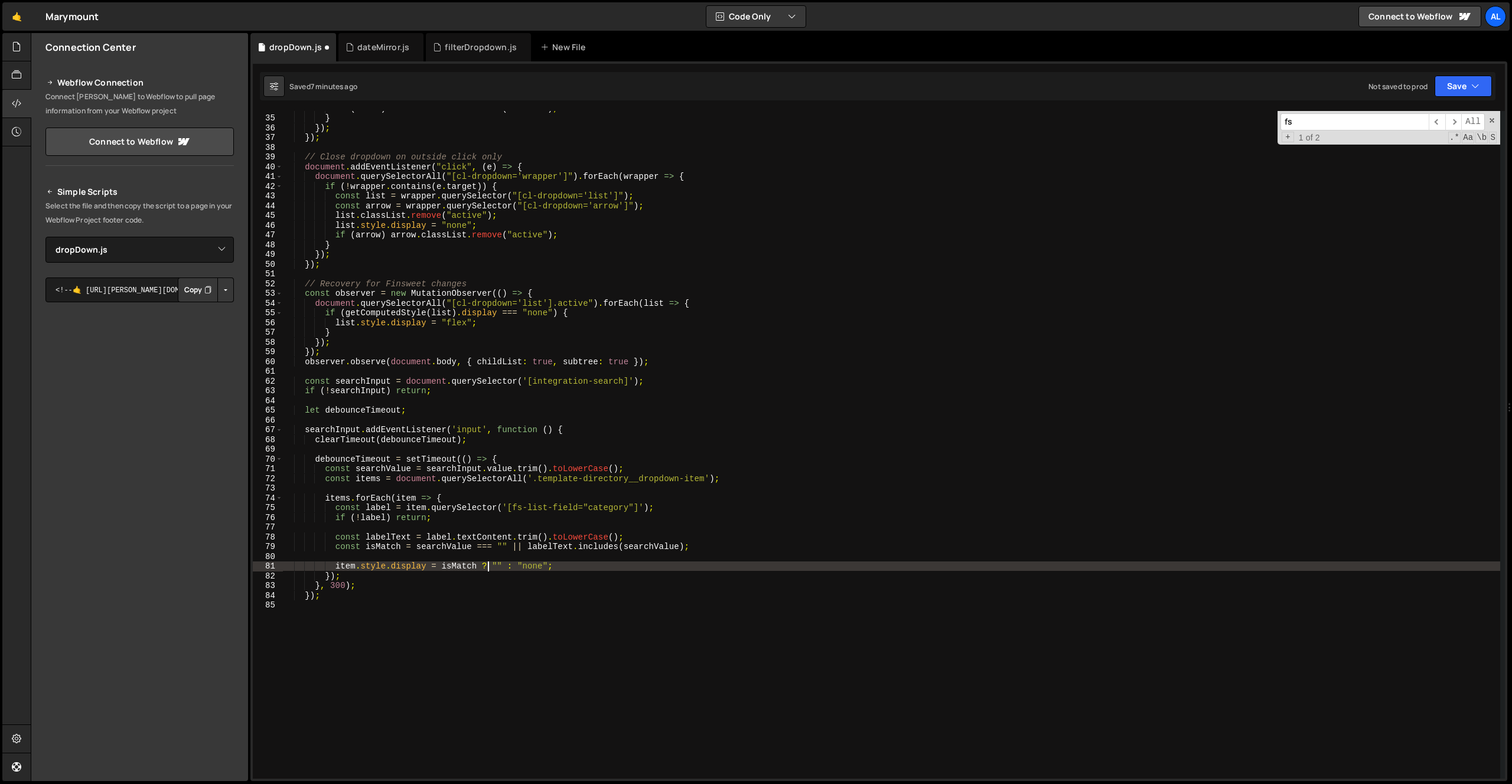
scroll to position [317, 0]
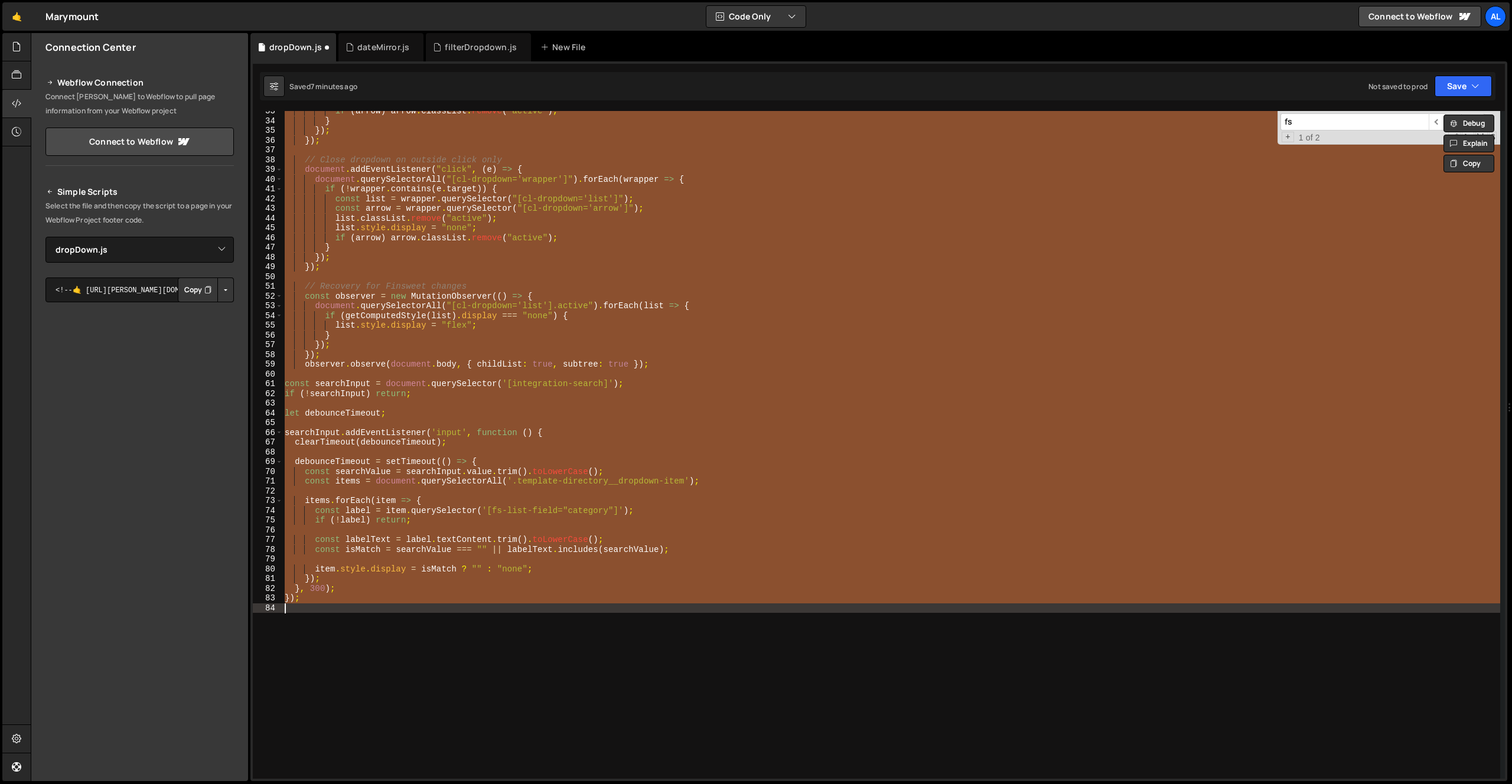
type textarea "</script>"
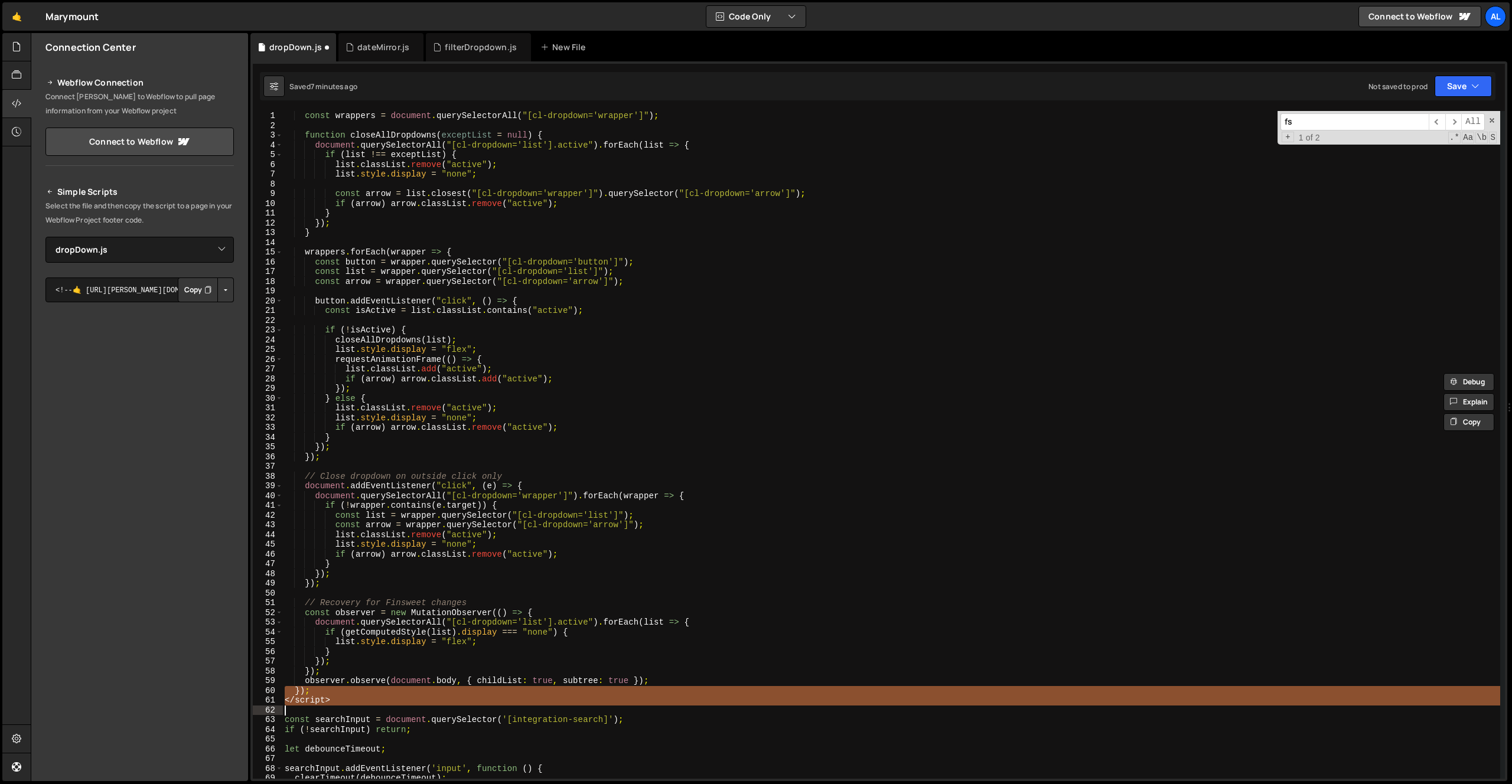
scroll to position [0, 0]
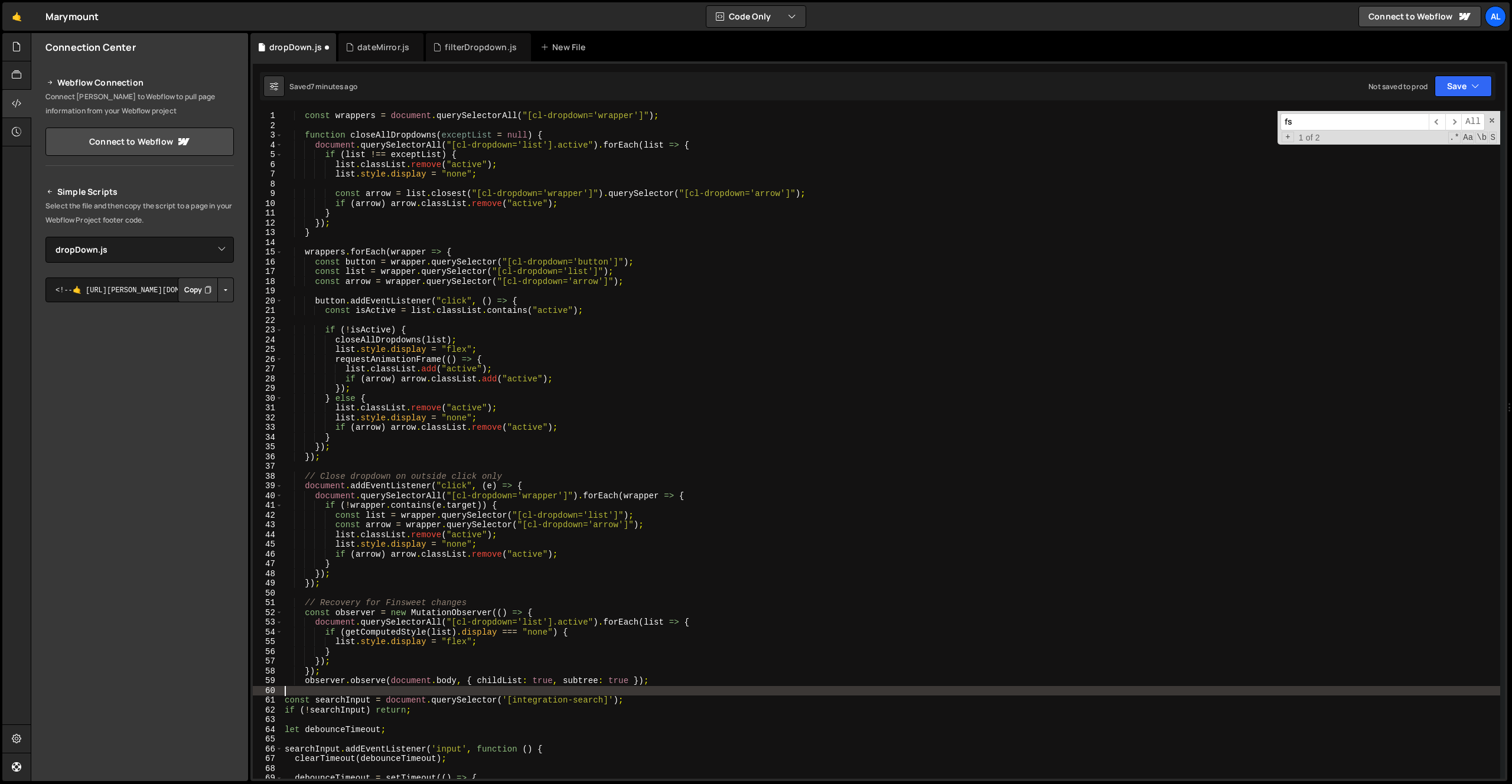
type textarea "observer.observe(document.body, { childList: true, subtree: true });"
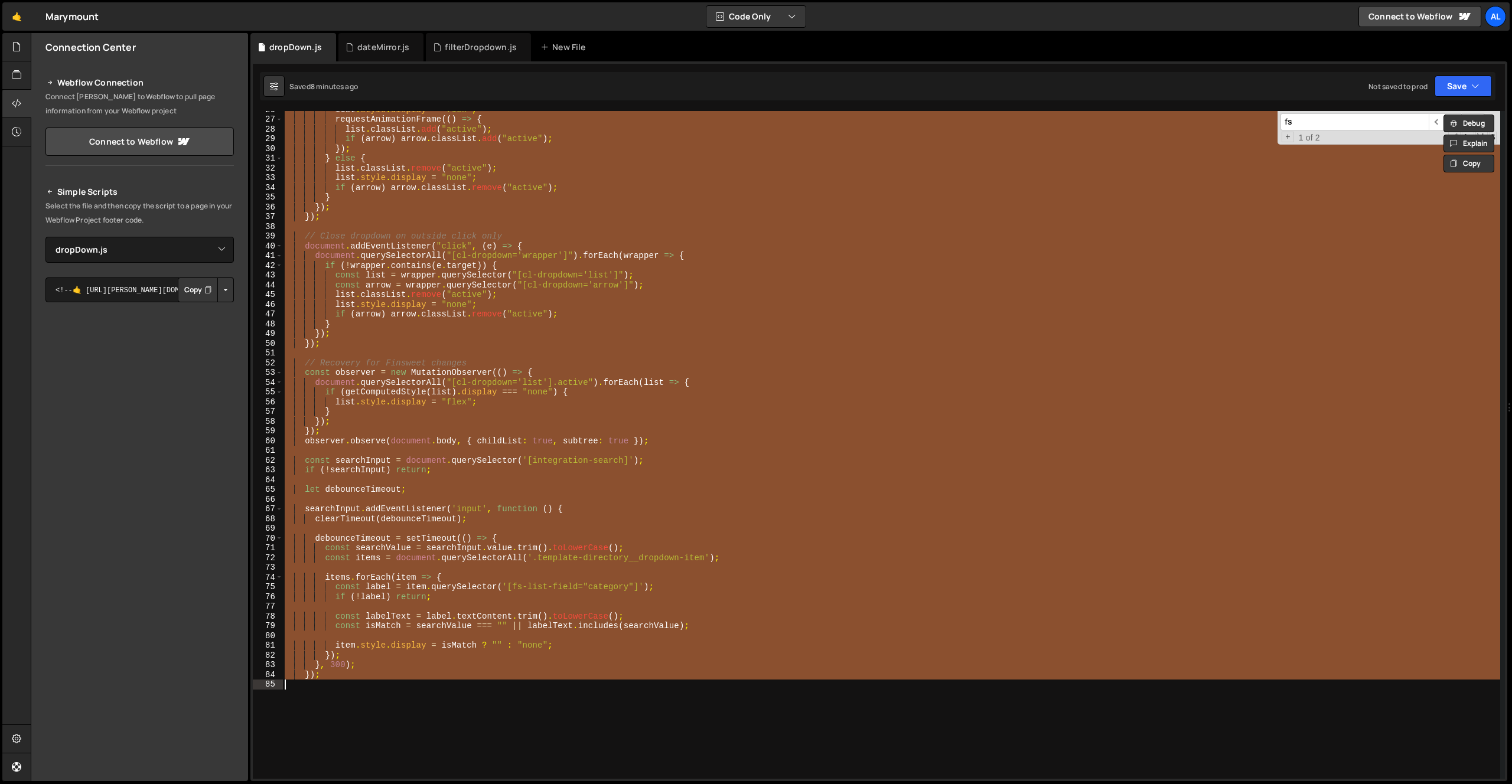
scroll to position [250, 0]
click at [559, 677] on div "list . style . display = "flex" ; requestAnimationFrame (( ) => { list . classL…" at bounding box center [891, 445] width 1218 height 668
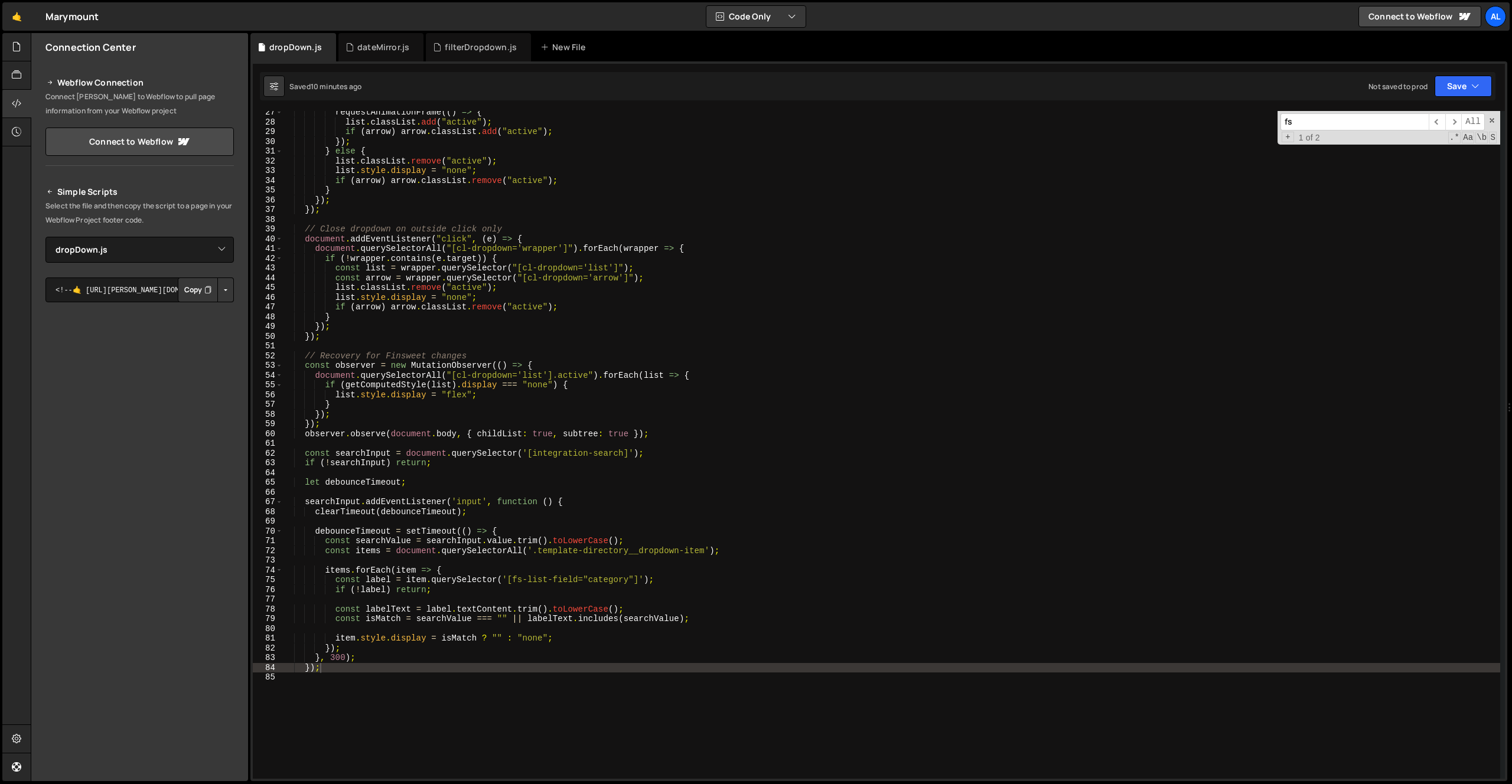
scroll to position [168, 0]
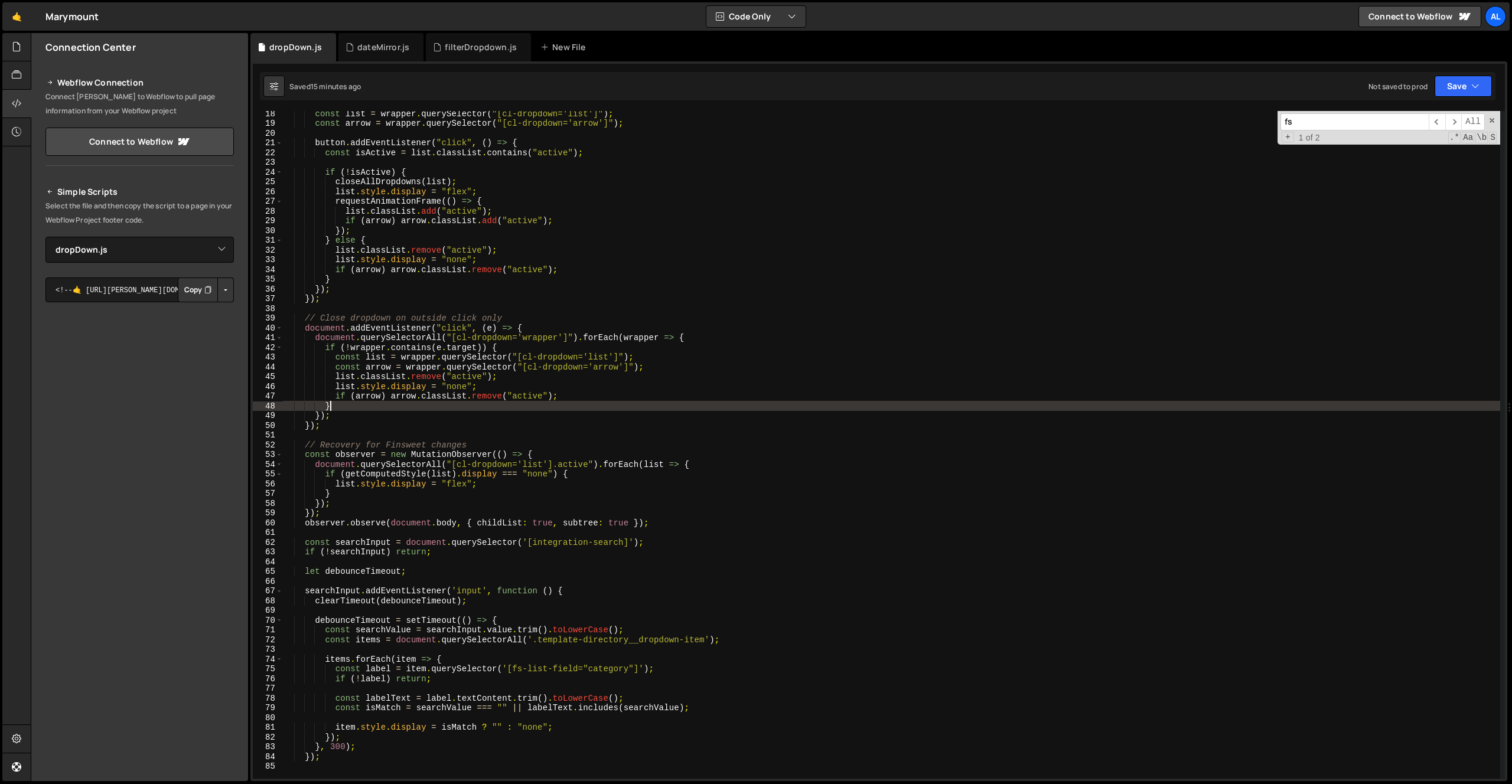
click at [598, 409] on div "const list = wrapper . querySelector ( "[cl-dropdown='list']" ) ; const arrow =…" at bounding box center [891, 453] width 1218 height 688
type textarea "});"
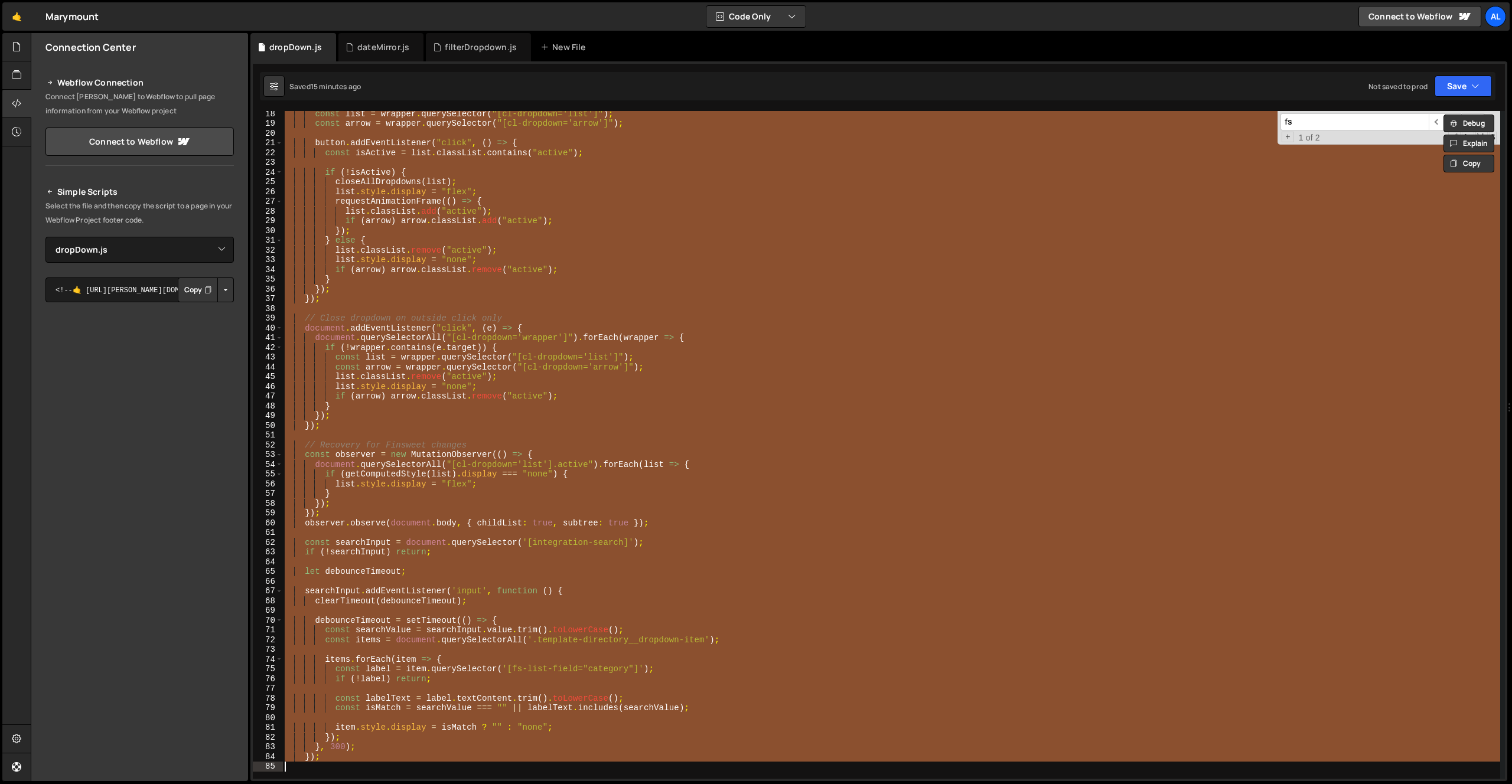
paste textarea
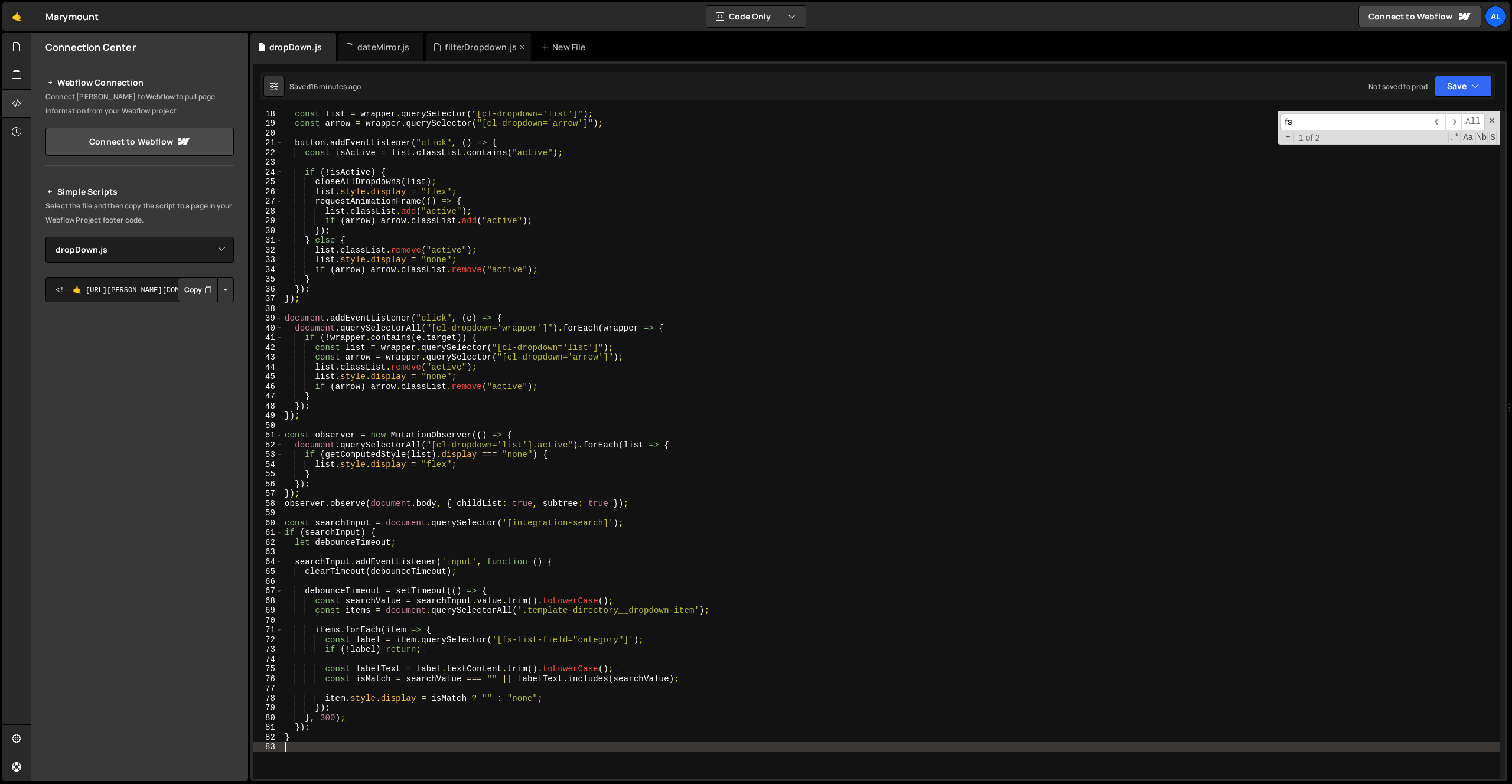
click at [482, 53] on div "filterDropdown.js" at bounding box center [479, 47] width 105 height 28
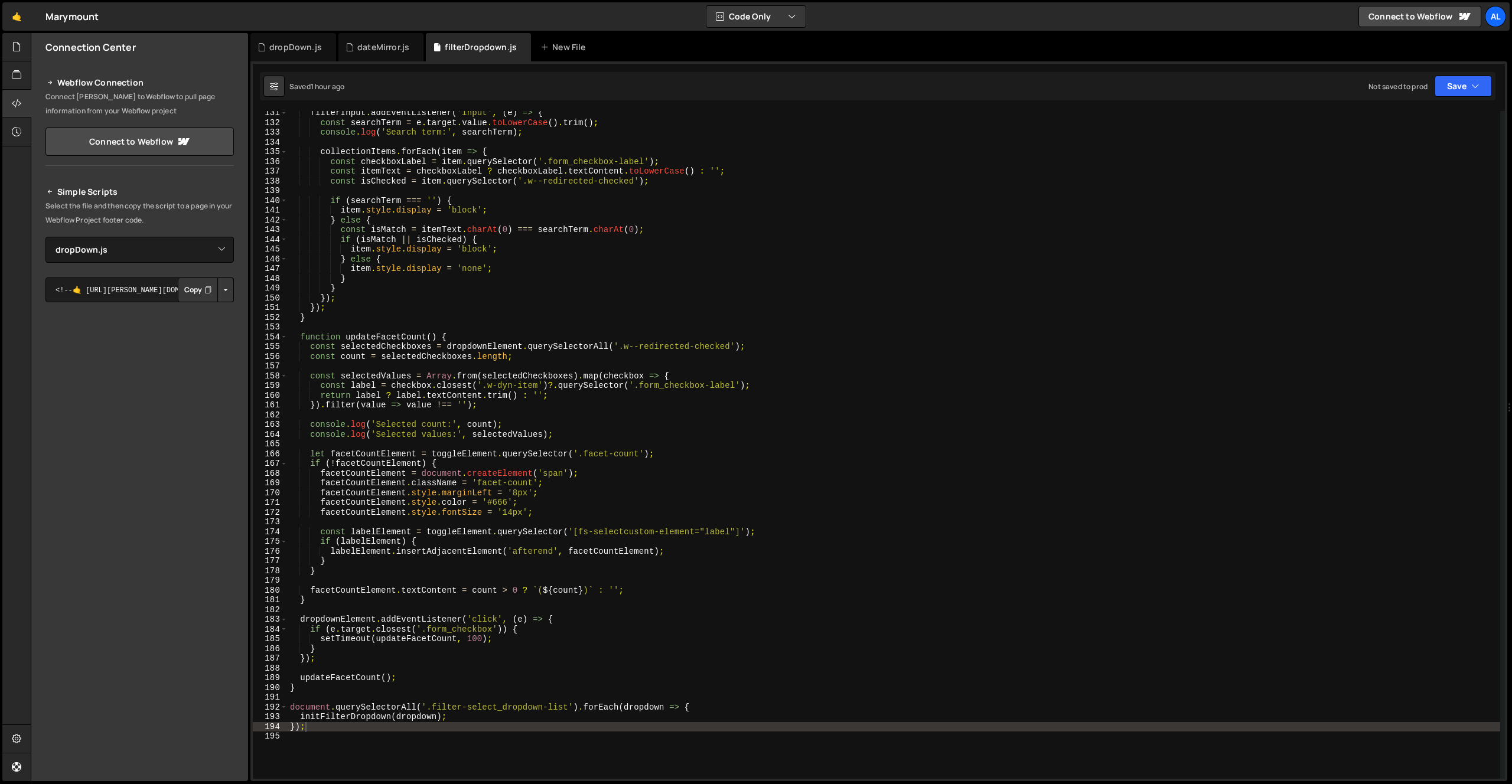
scroll to position [1269, 0]
click at [383, 54] on div "dateMirror.js" at bounding box center [381, 47] width 85 height 28
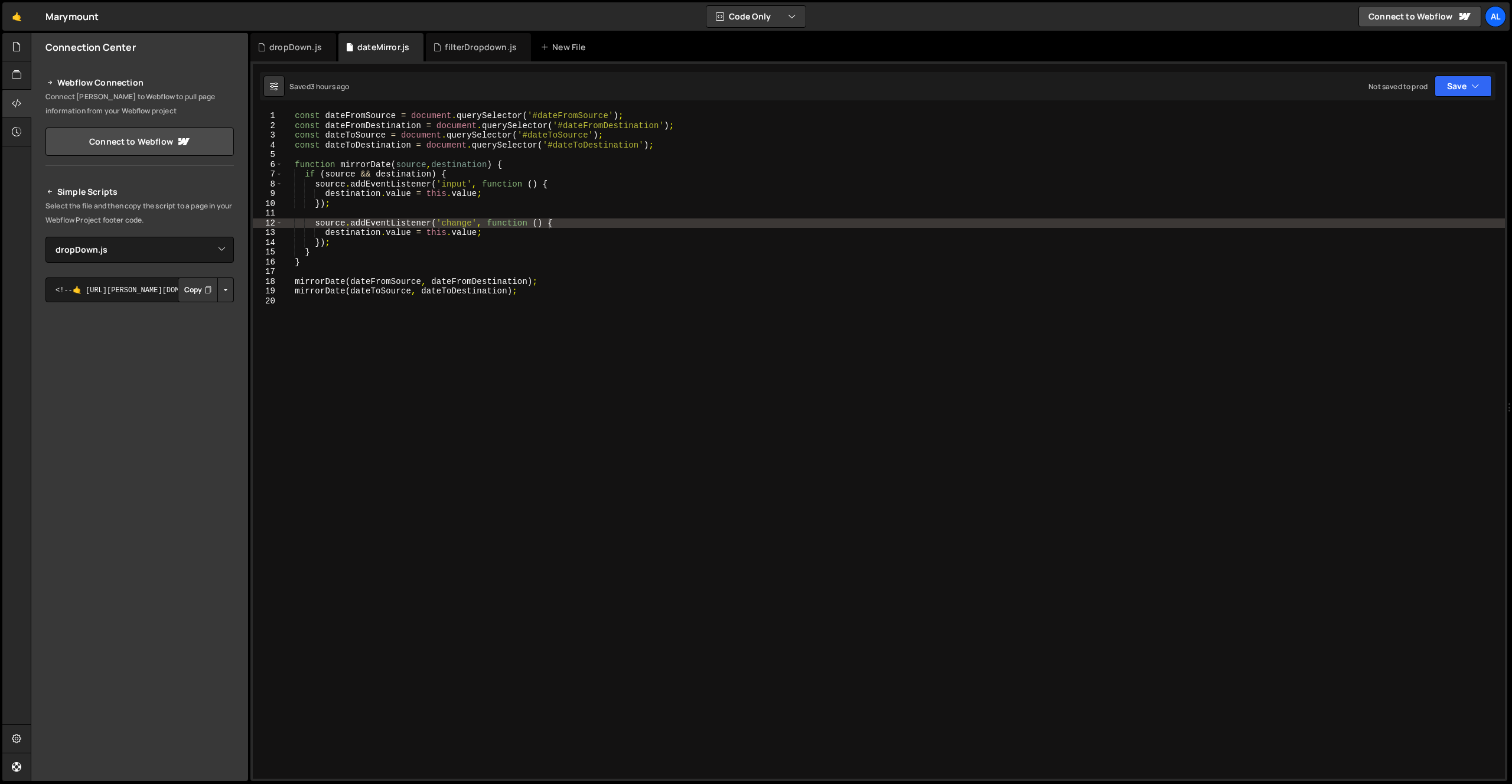
type textarea "}"
click at [707, 255] on div "const dateFromSource = document . querySelector ( '#dateFromSource' ) ; const d…" at bounding box center [894, 455] width 1223 height 688
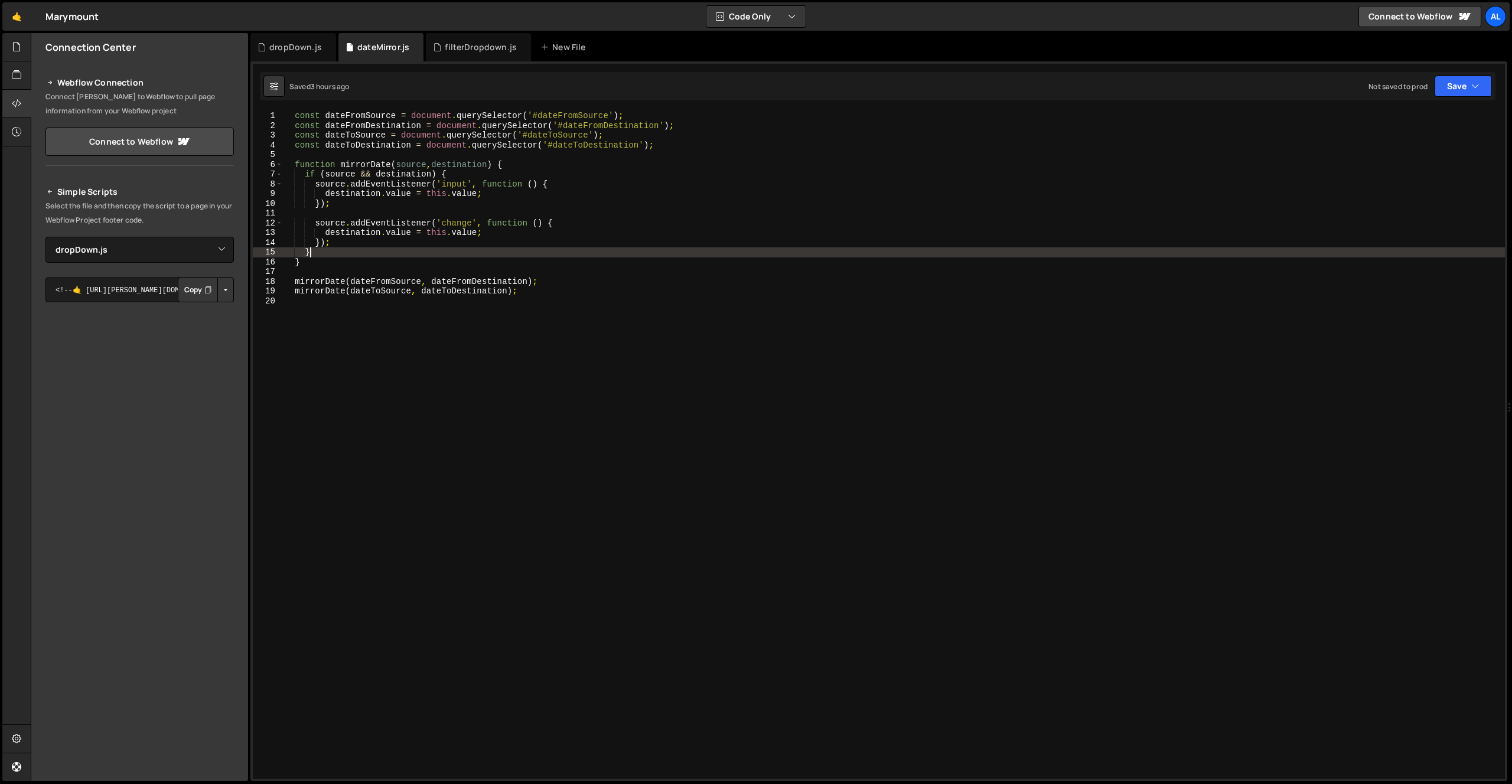
click at [650, 338] on div "const dateFromSource = document . querySelector ( '#dateFromSource' ) ; const d…" at bounding box center [894, 455] width 1223 height 688
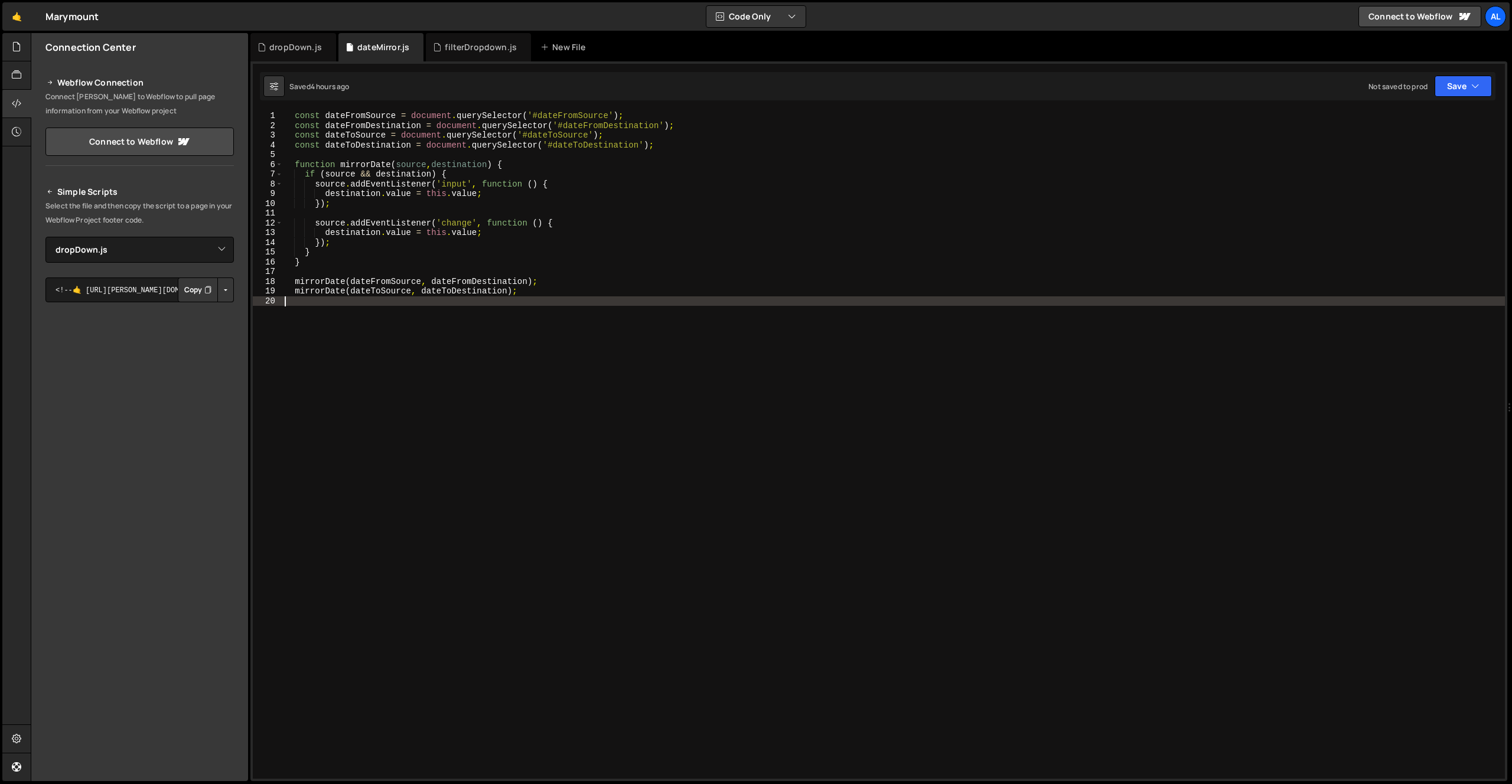
click at [509, 381] on div "const dateFromSource = document . querySelector ( '#dateFromSource' ) ; const d…" at bounding box center [894, 455] width 1223 height 688
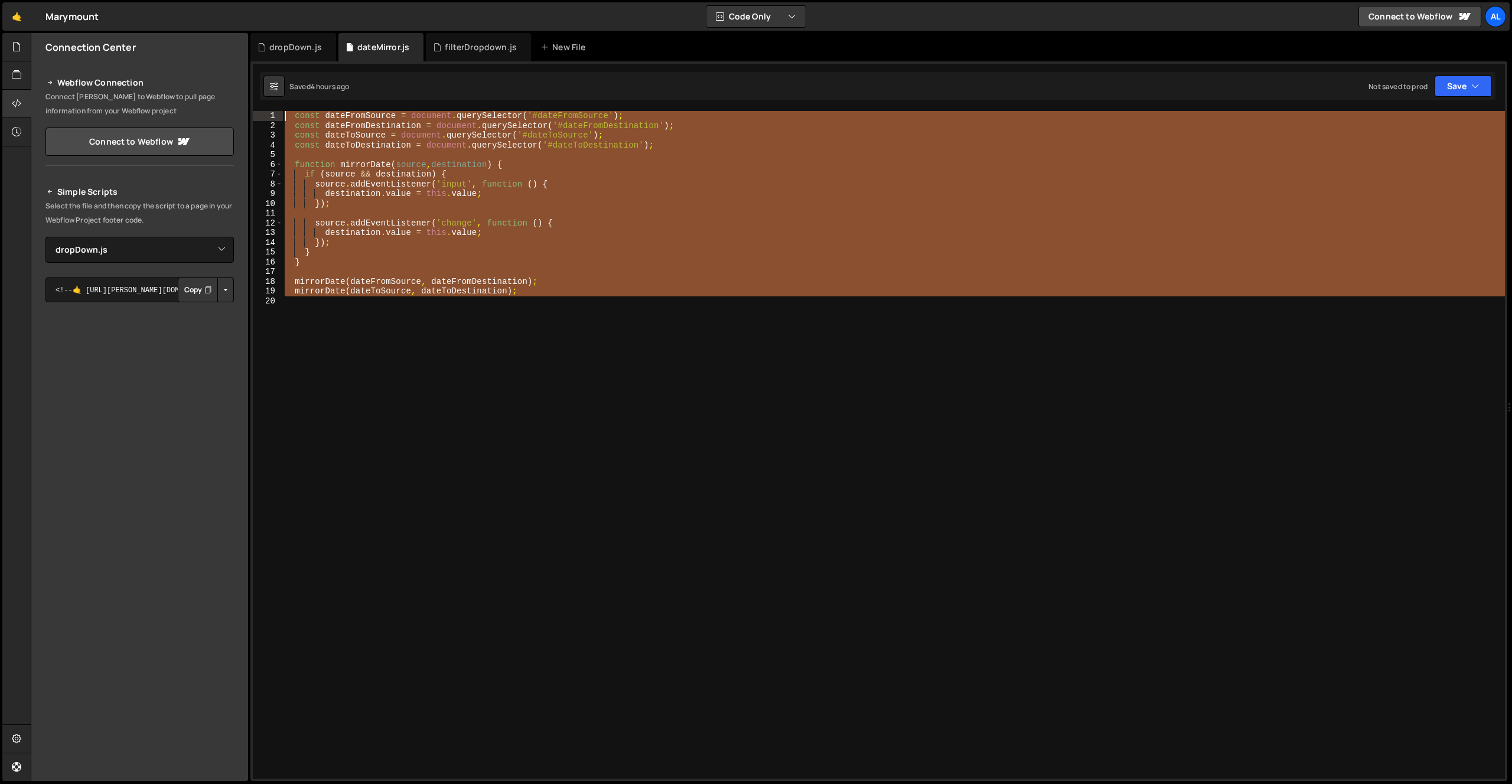
drag, startPoint x: 472, startPoint y: 279, endPoint x: 286, endPoint y: 95, distance: 261.6
click at [286, 95] on div "Debug Explain Copy dropDown.js dateMirror.js filterDropdown.js New File Saved 4…" at bounding box center [879, 408] width 1257 height 749
type textarea "const dateFromSource = document.querySelector('#dateFromSource'); const dateFro…"
click at [572, 426] on div "const dateFromSource = document . querySelector ( '#dateFromSource' ) ; const d…" at bounding box center [894, 445] width 1223 height 668
